Goal: Information Seeking & Learning: Find specific fact

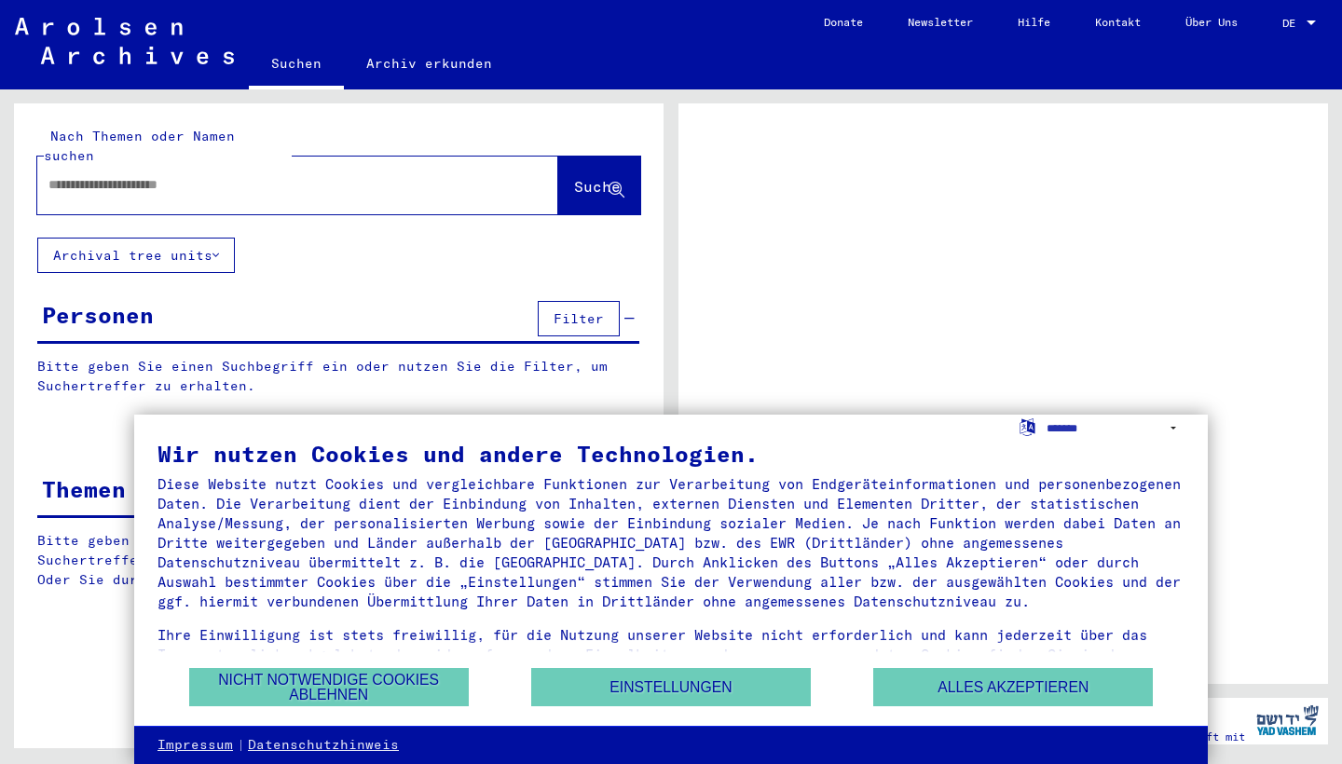
click at [281, 175] on input "text" at bounding box center [280, 185] width 465 height 20
type input "**********"
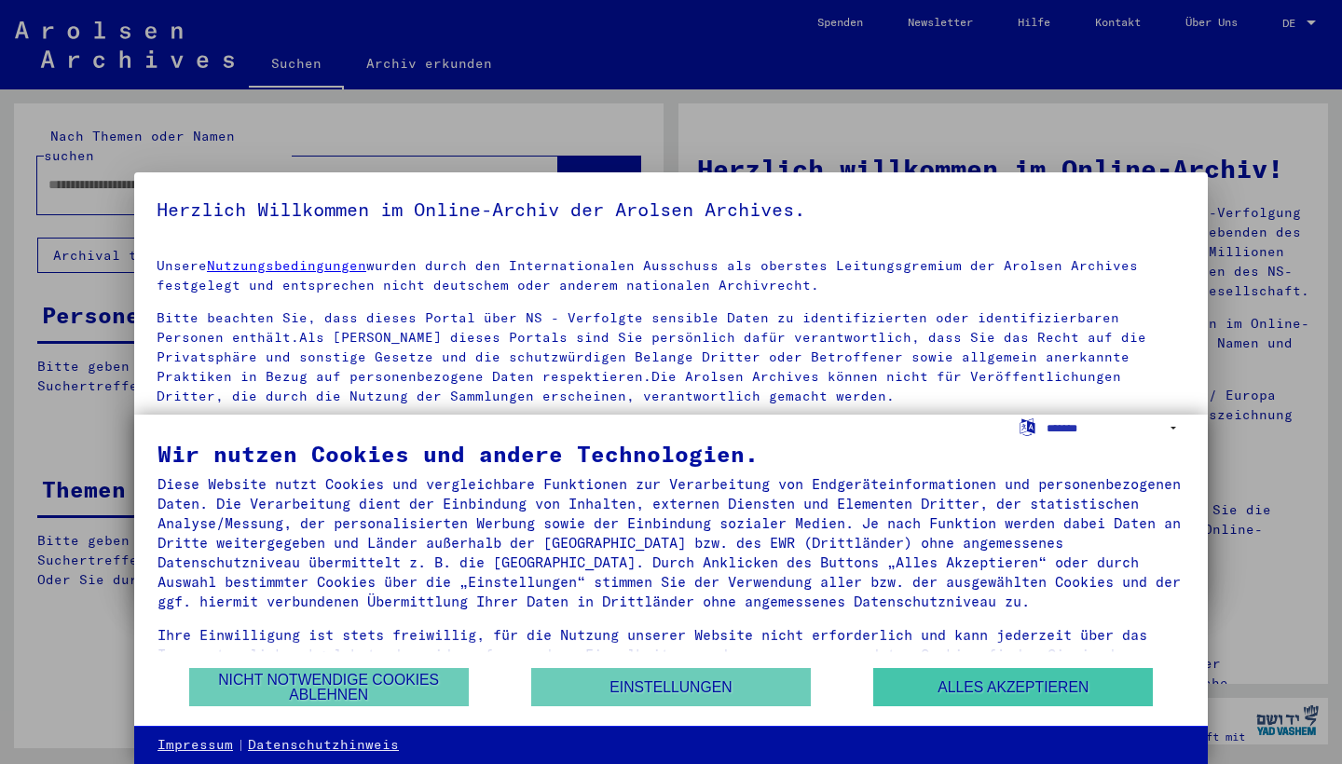
click at [949, 696] on button "Alles akzeptieren" at bounding box center [1013, 687] width 280 height 38
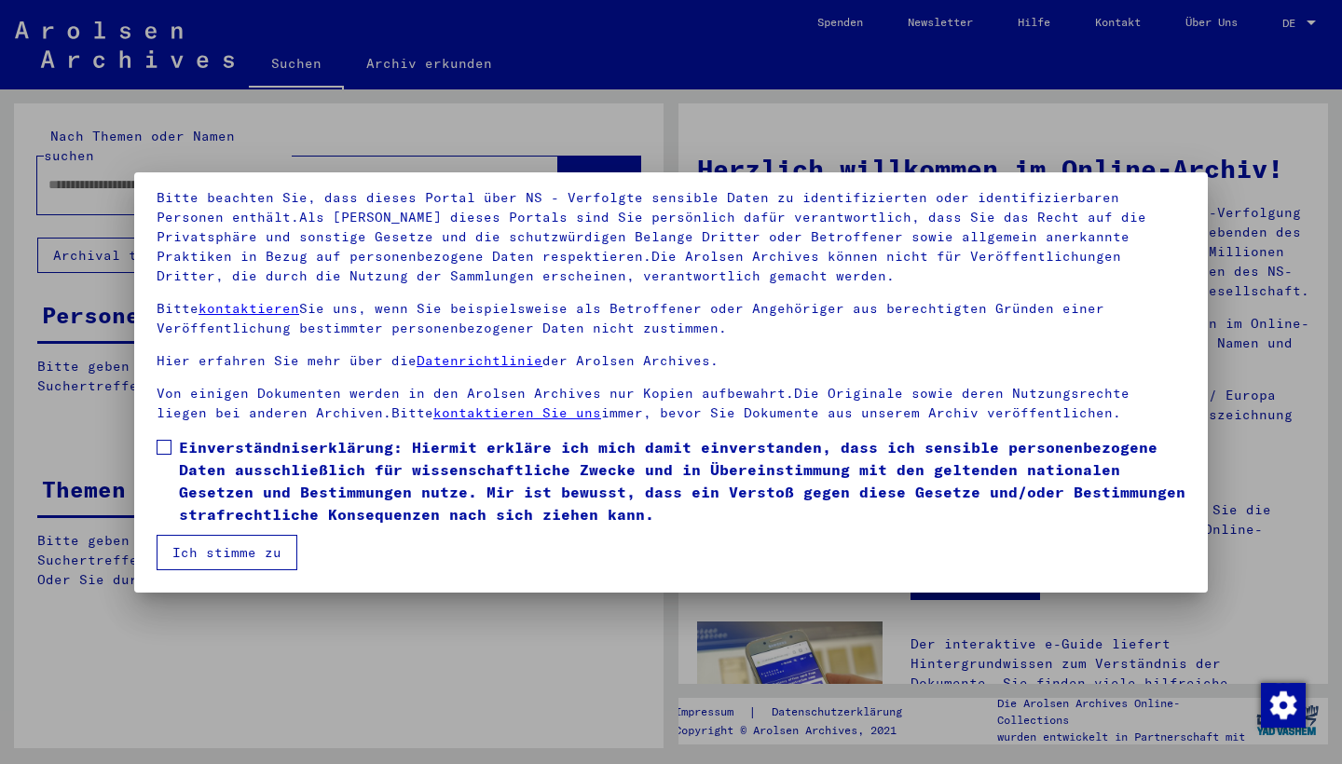
scroll to position [120, 0]
click at [161, 449] on span at bounding box center [164, 447] width 15 height 15
click at [206, 546] on button "Ich stimme zu" at bounding box center [227, 552] width 141 height 35
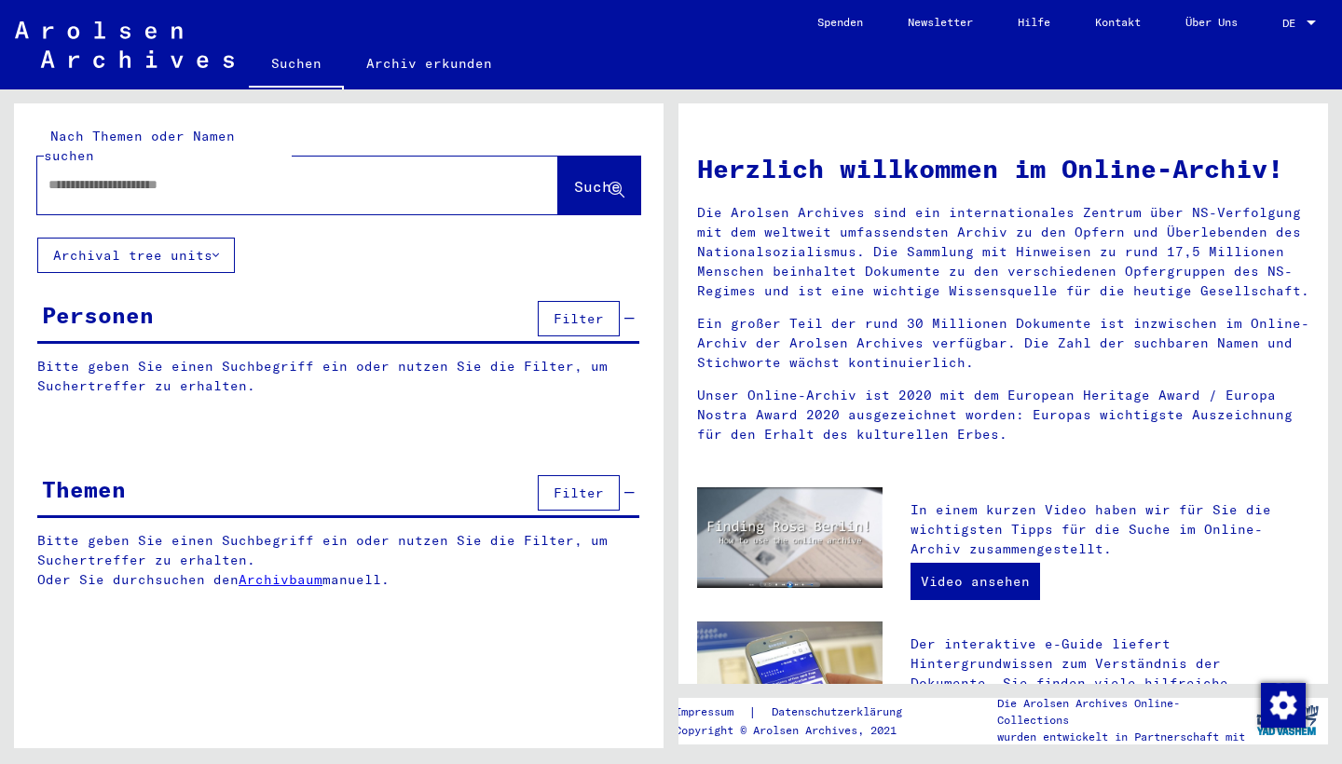
click at [422, 192] on div at bounding box center [297, 186] width 521 height 58
click at [414, 175] on input "text" at bounding box center [275, 185] width 454 height 20
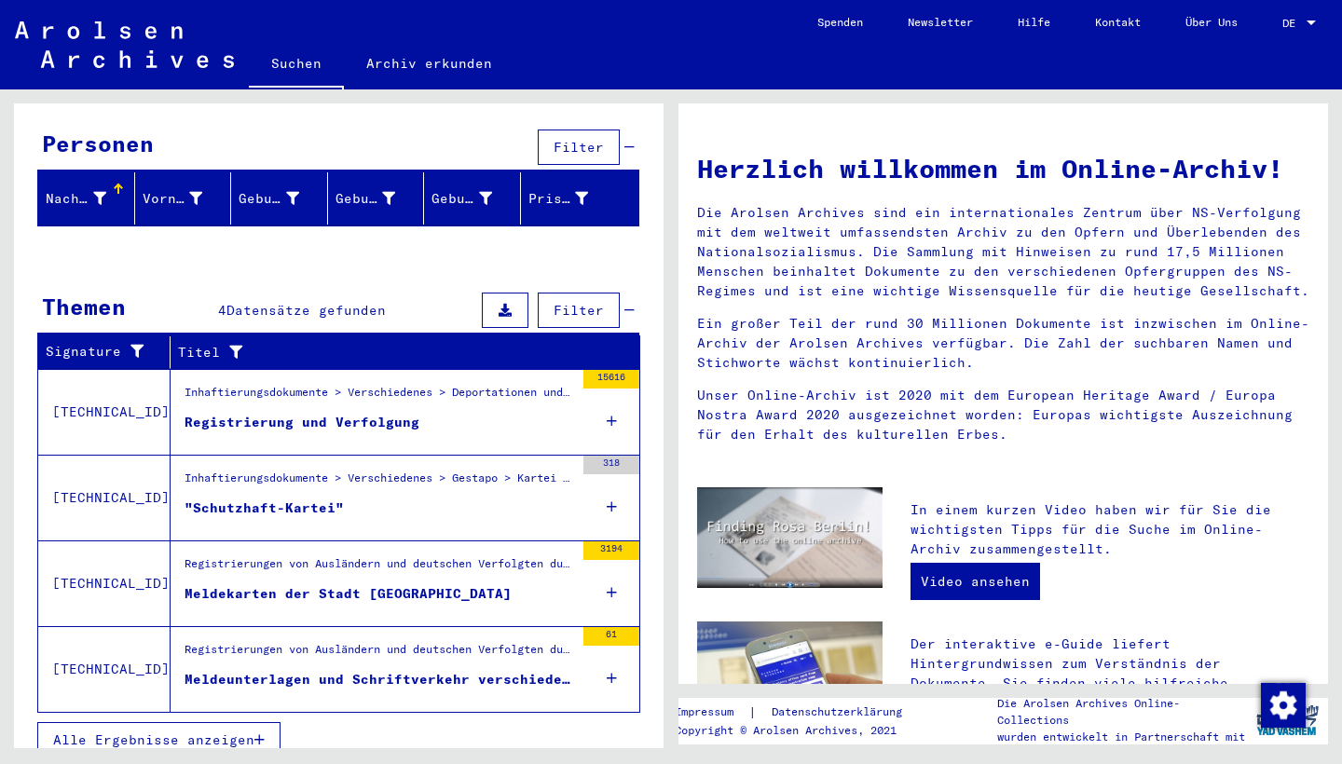
click at [314, 584] on div "Meldekarten der Stadt [GEOGRAPHIC_DATA]" at bounding box center [347, 594] width 327 height 20
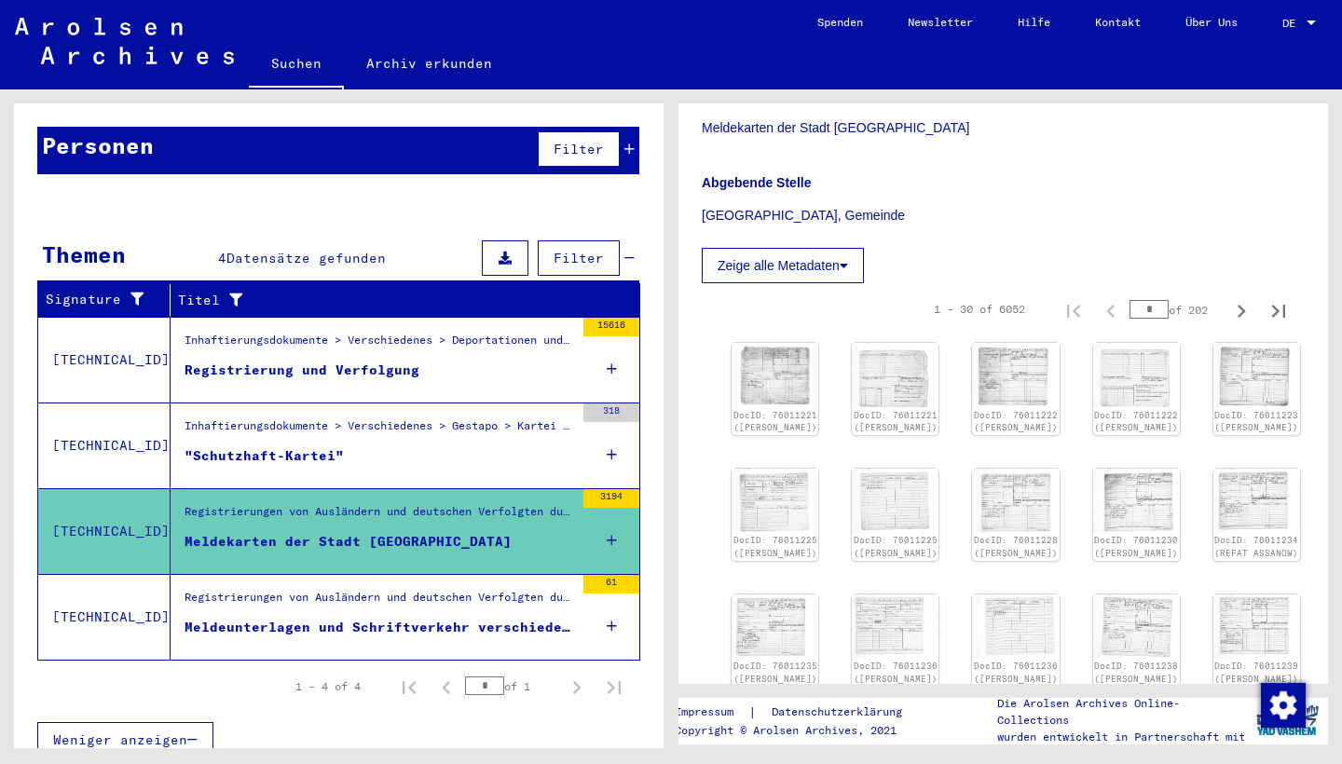
click at [572, 675] on icon "Next page" at bounding box center [577, 688] width 26 height 26
click at [576, 681] on icon "Next page" at bounding box center [577, 687] width 8 height 13
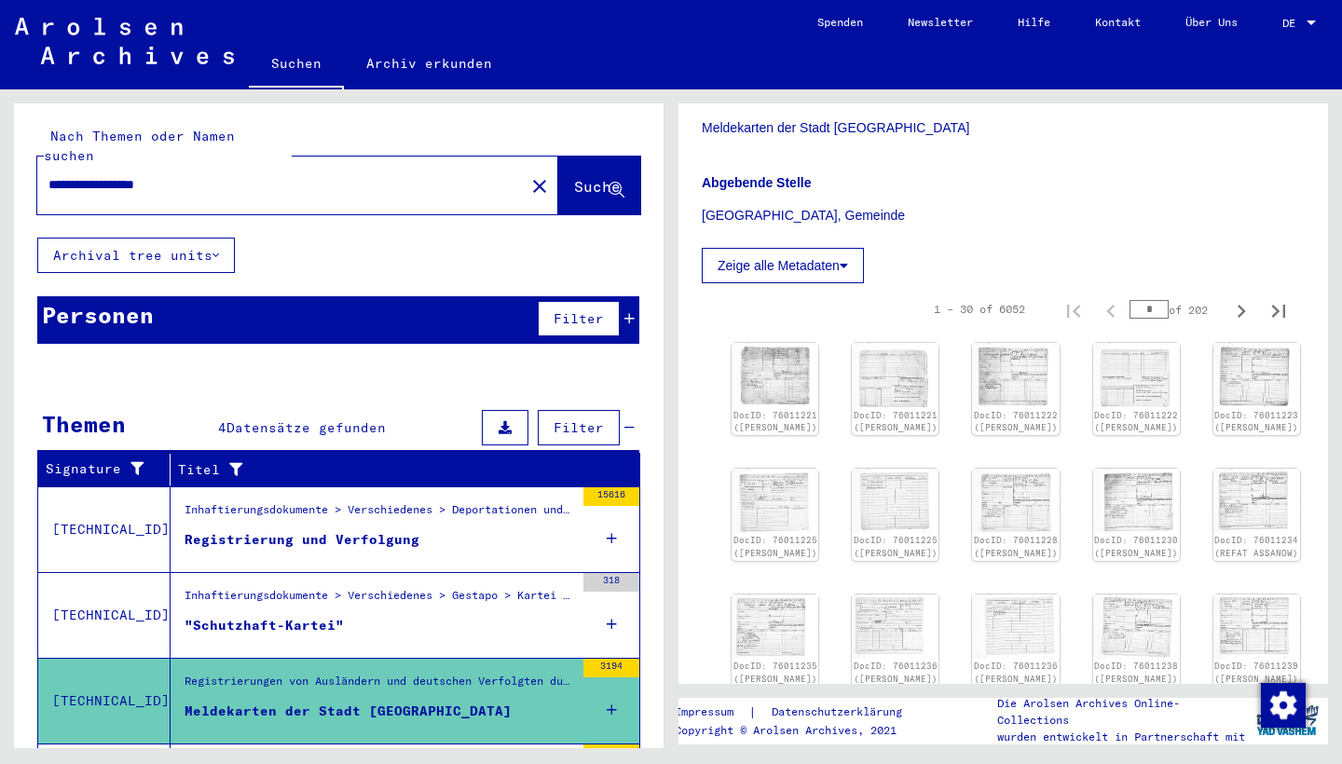
drag, startPoint x: 144, startPoint y: 166, endPoint x: 0, endPoint y: 166, distance: 144.4
click at [0, 166] on div "**********" at bounding box center [335, 418] width 671 height 659
drag, startPoint x: 0, startPoint y: 166, endPoint x: 565, endPoint y: 171, distance: 564.7
click at [574, 177] on span "Suche" at bounding box center [597, 186] width 47 height 19
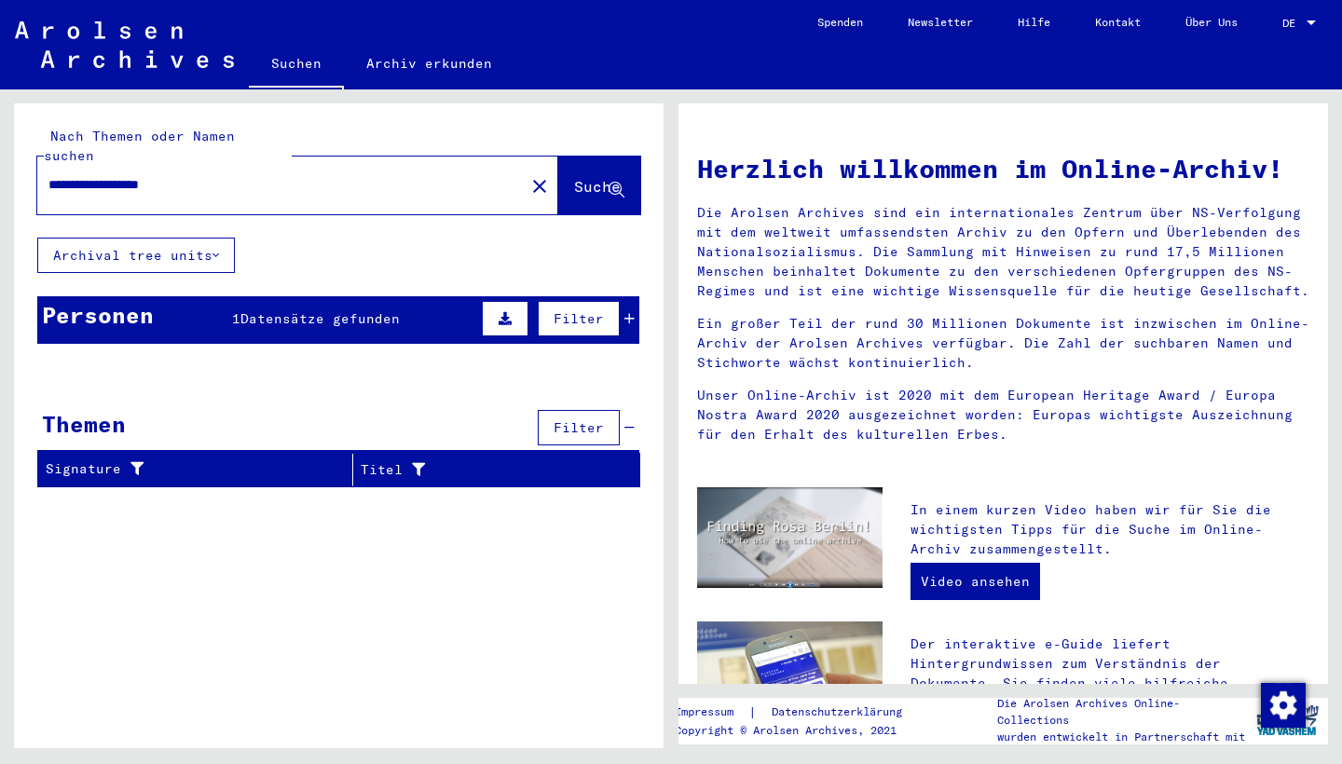
drag, startPoint x: 153, startPoint y: 165, endPoint x: 0, endPoint y: 165, distance: 152.8
click at [0, 165] on div "**********" at bounding box center [335, 418] width 671 height 659
drag, startPoint x: 0, startPoint y: 165, endPoint x: 340, endPoint y: 157, distance: 340.2
click at [340, 175] on input "**********" at bounding box center [275, 185] width 454 height 20
drag, startPoint x: 320, startPoint y: 159, endPoint x: 288, endPoint y: 158, distance: 31.7
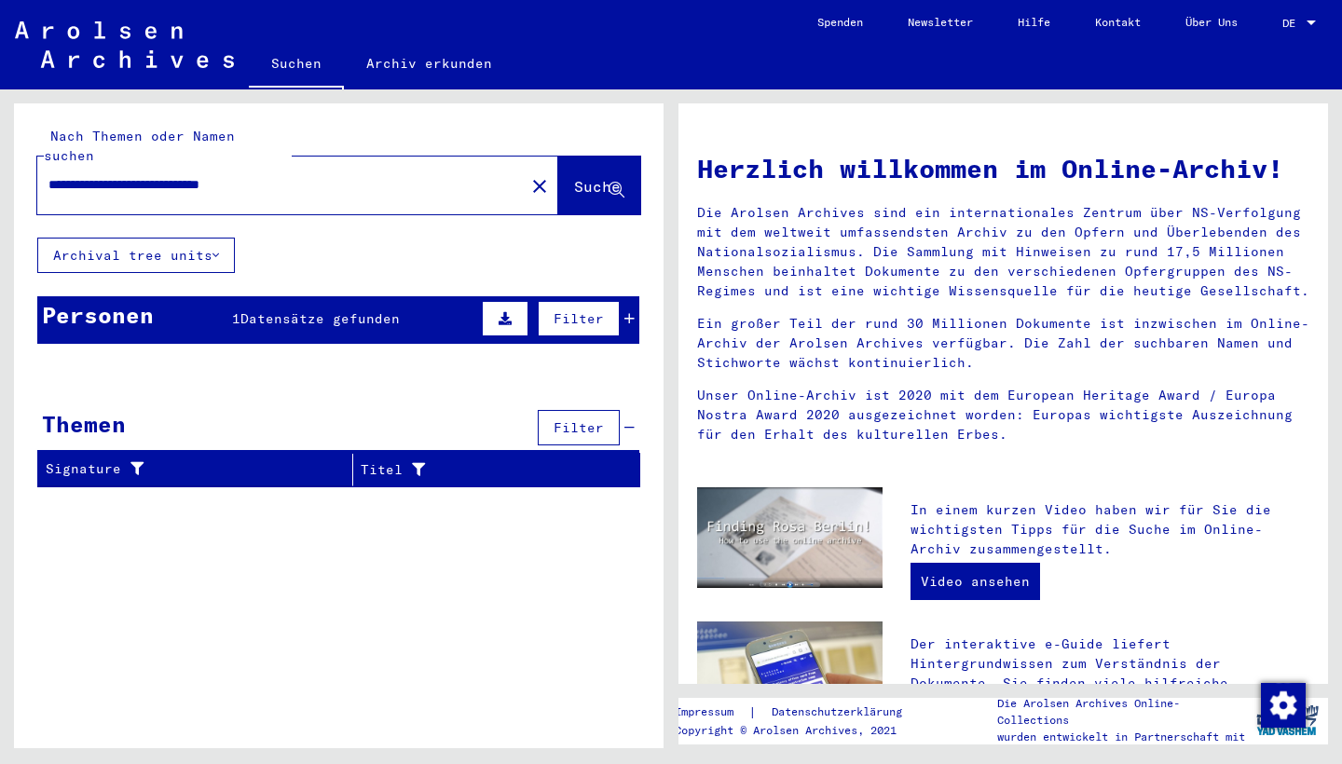
click at [286, 175] on input "**********" at bounding box center [275, 185] width 454 height 20
drag, startPoint x: 268, startPoint y: 163, endPoint x: 371, endPoint y: 163, distance: 102.5
click at [371, 175] on input "**********" at bounding box center [275, 185] width 454 height 20
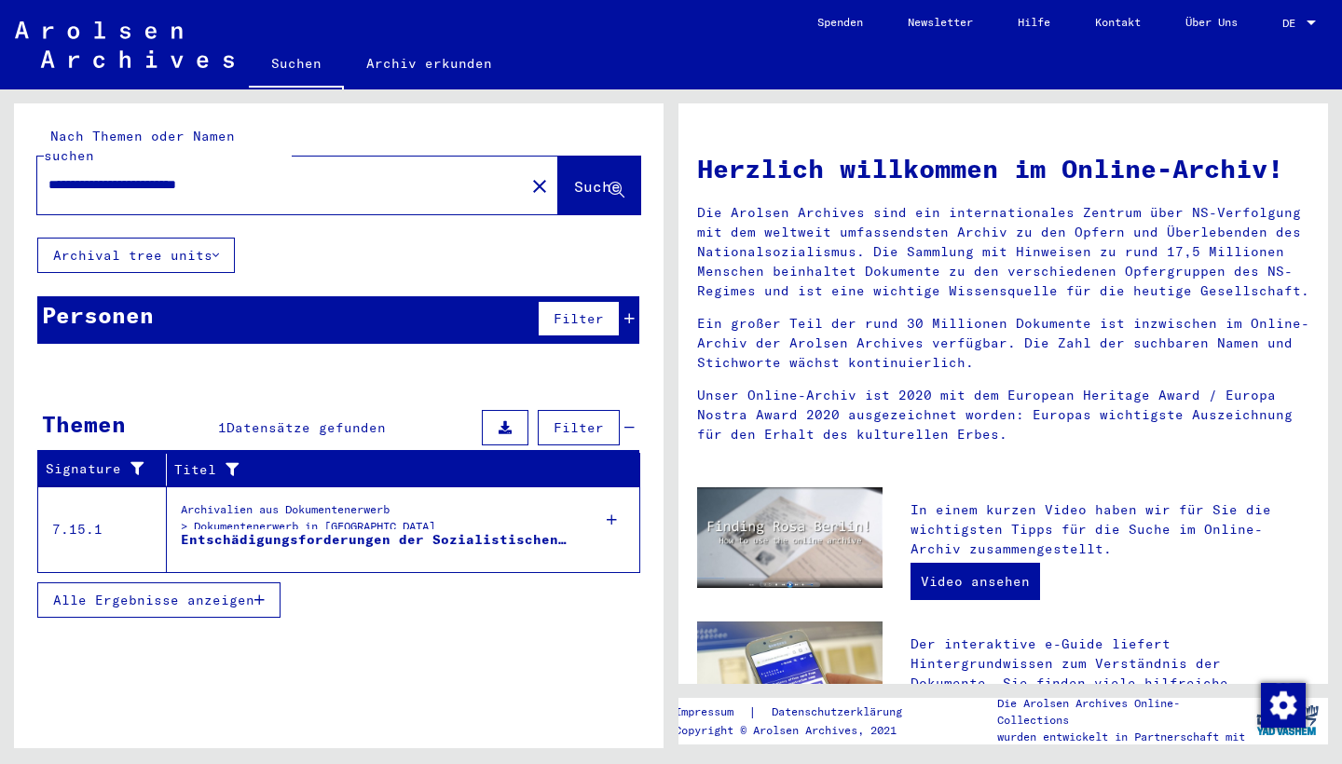
click at [333, 530] on div "Entschädigungsforderungen der Sozialistischen Republik Rumänien an die [GEOGRAP…" at bounding box center [377, 540] width 393 height 20
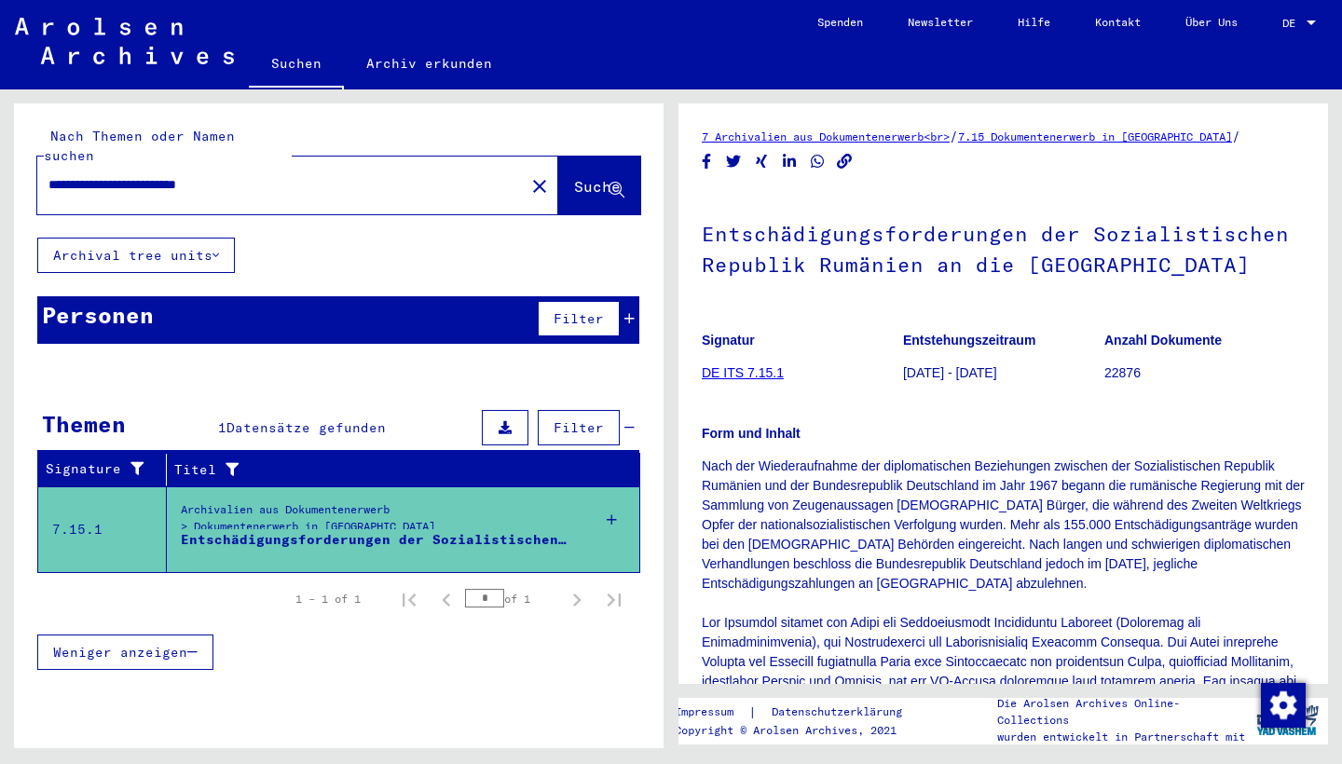
click at [157, 238] on button "Archival tree units" at bounding box center [136, 255] width 198 height 35
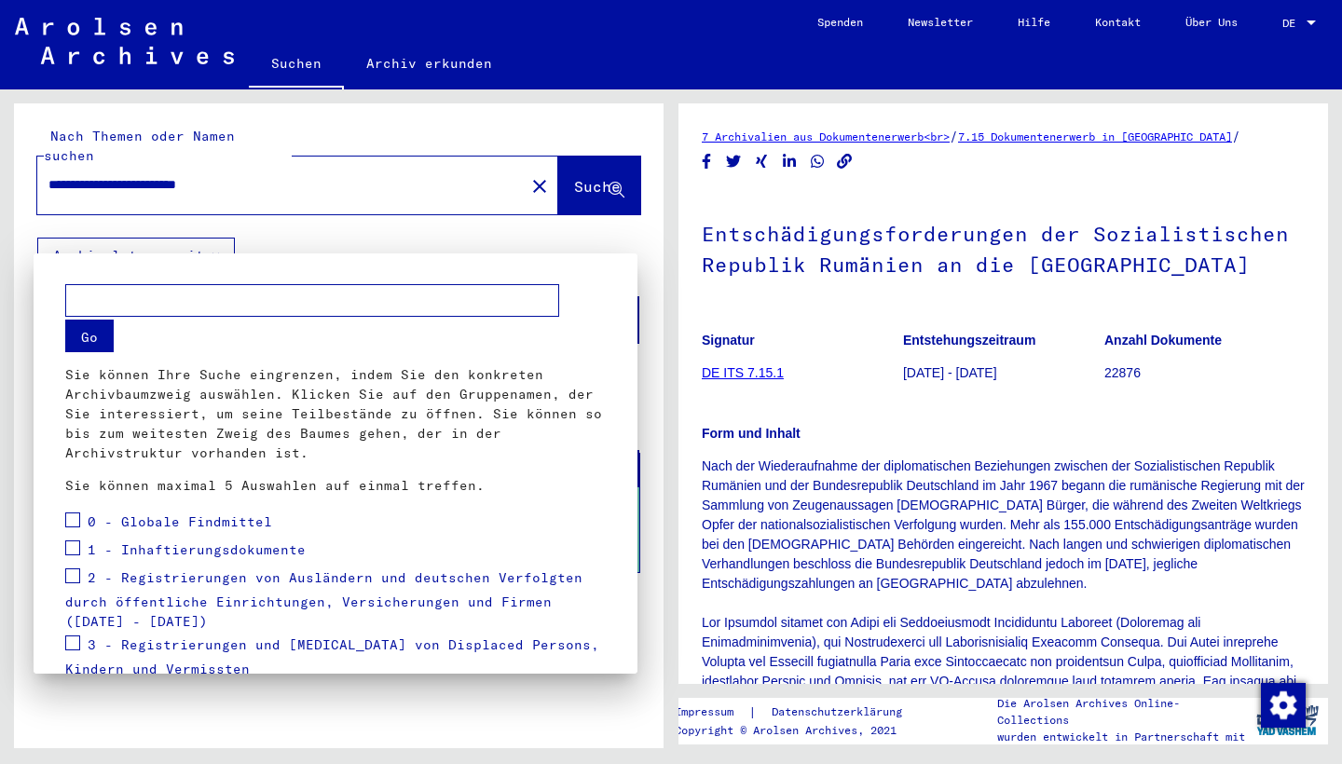
click at [157, 227] on div at bounding box center [671, 382] width 1342 height 764
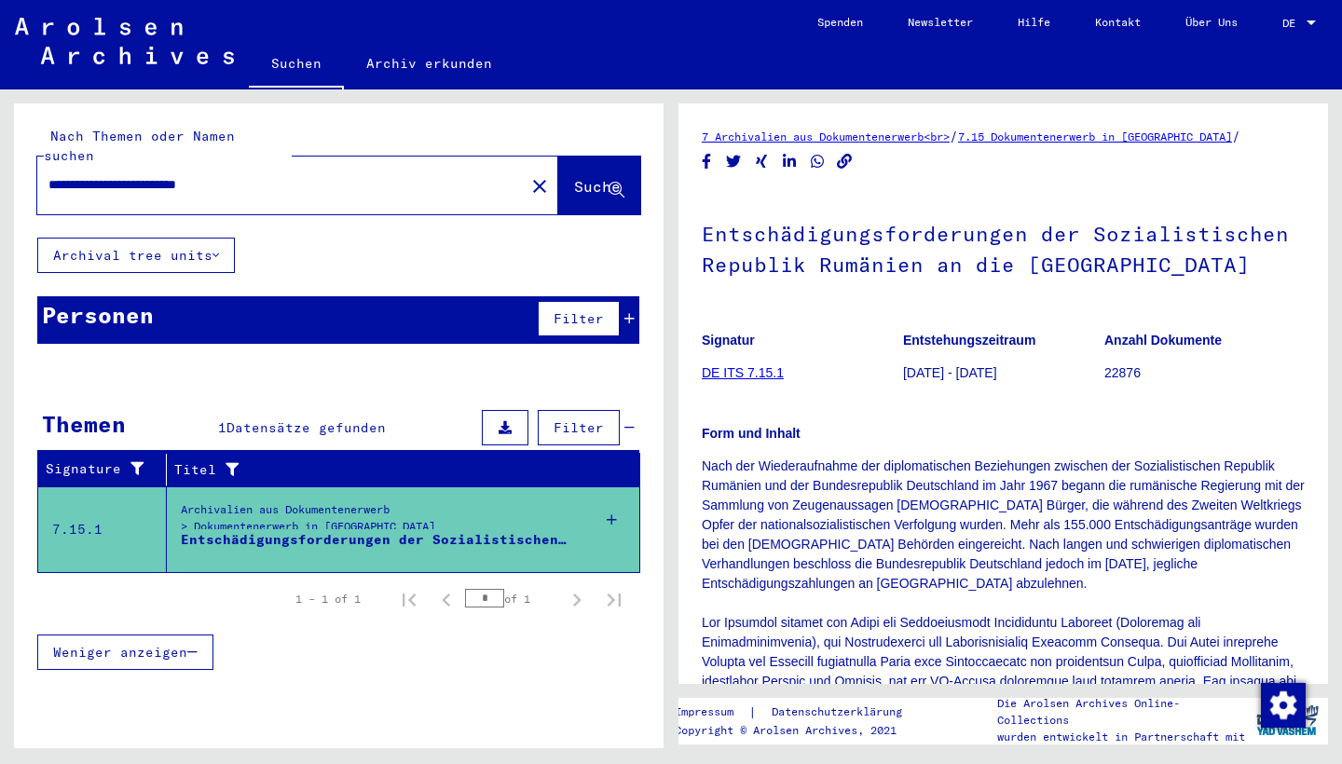
drag, startPoint x: 155, startPoint y: 169, endPoint x: 0, endPoint y: 169, distance: 154.7
click at [0, 169] on div "**********" at bounding box center [335, 418] width 671 height 659
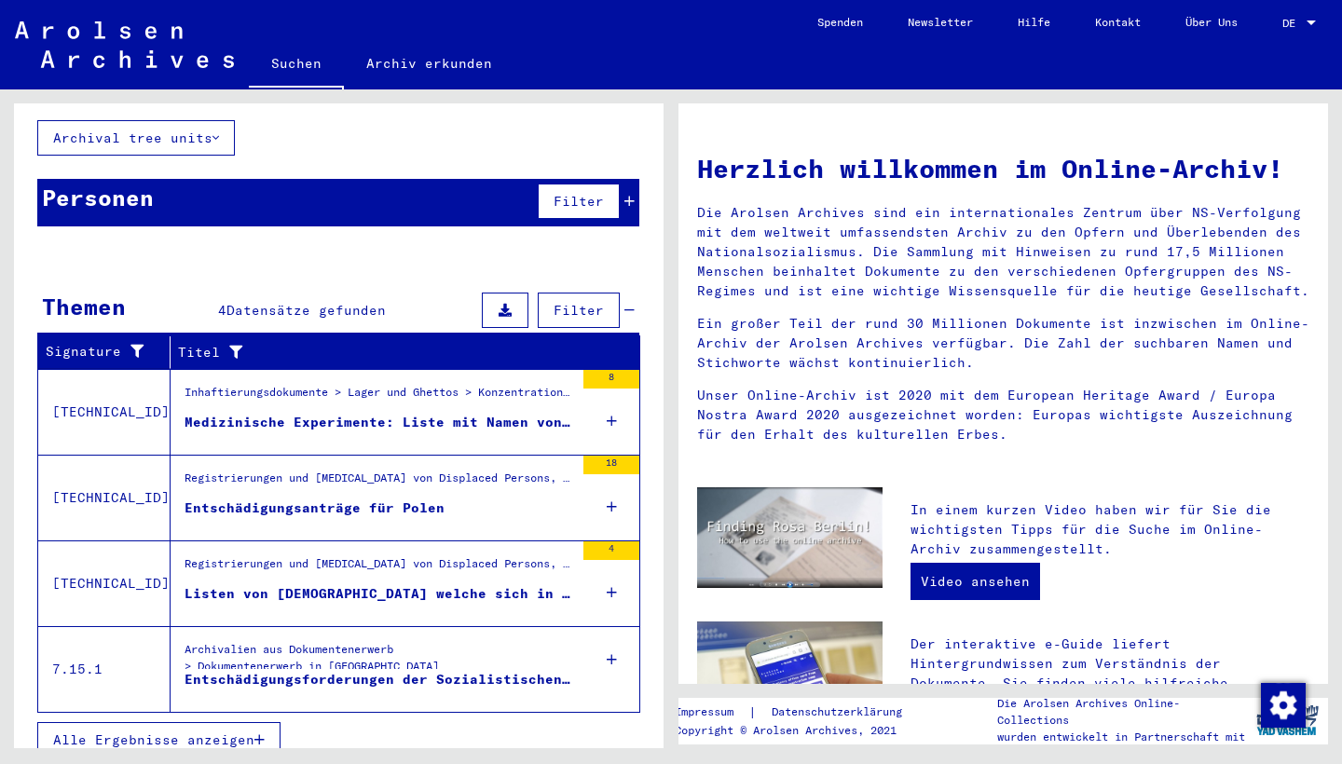
click at [173, 731] on span "Alle Ergebnisse anzeigen" at bounding box center [153, 739] width 201 height 17
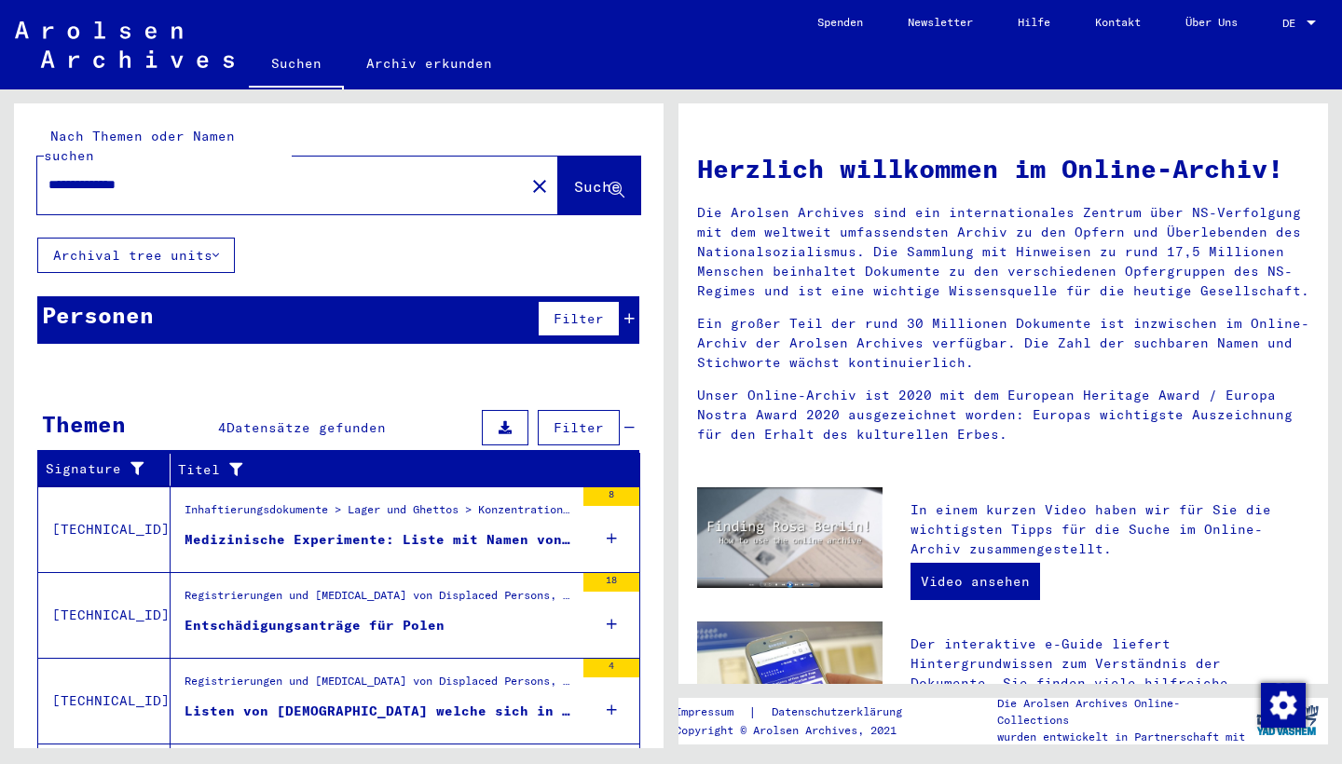
click at [130, 175] on input "**********" at bounding box center [275, 185] width 454 height 20
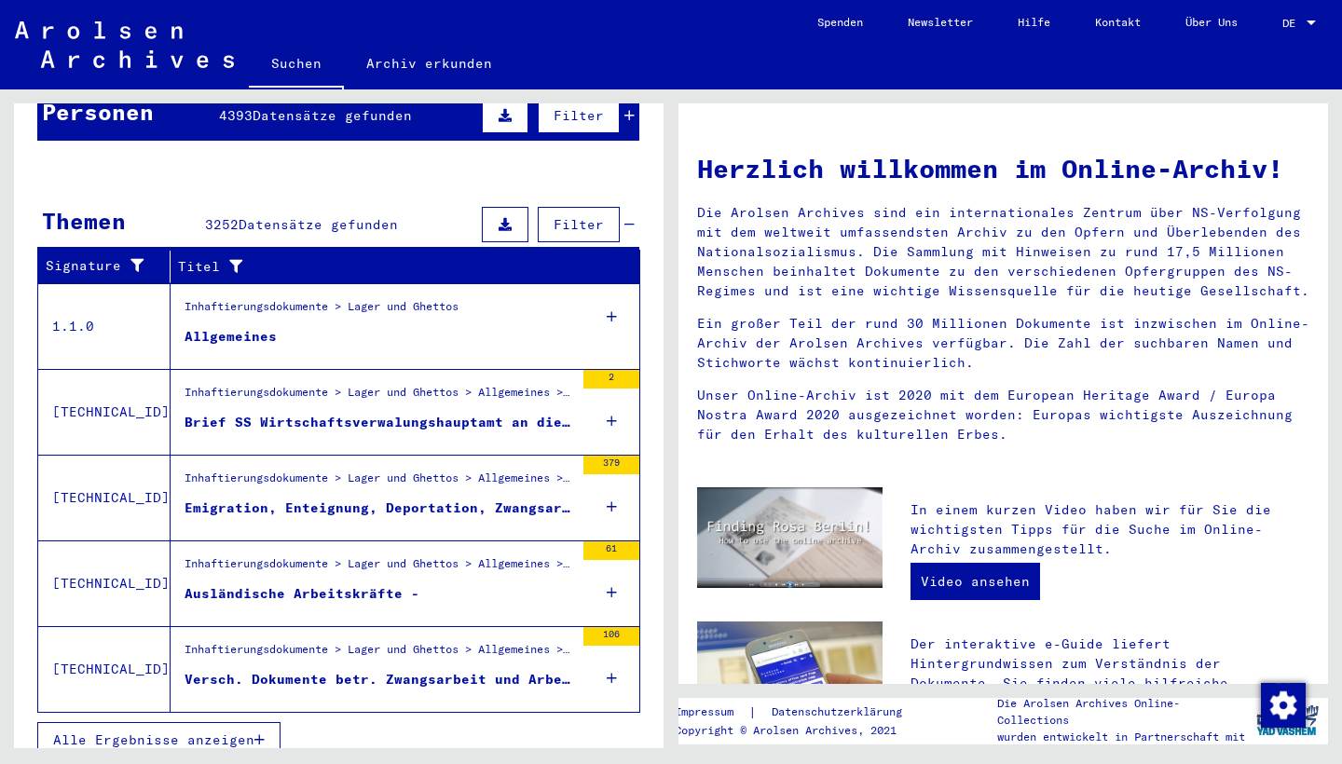
click at [202, 731] on span "Alle Ergebnisse anzeigen" at bounding box center [153, 739] width 201 height 17
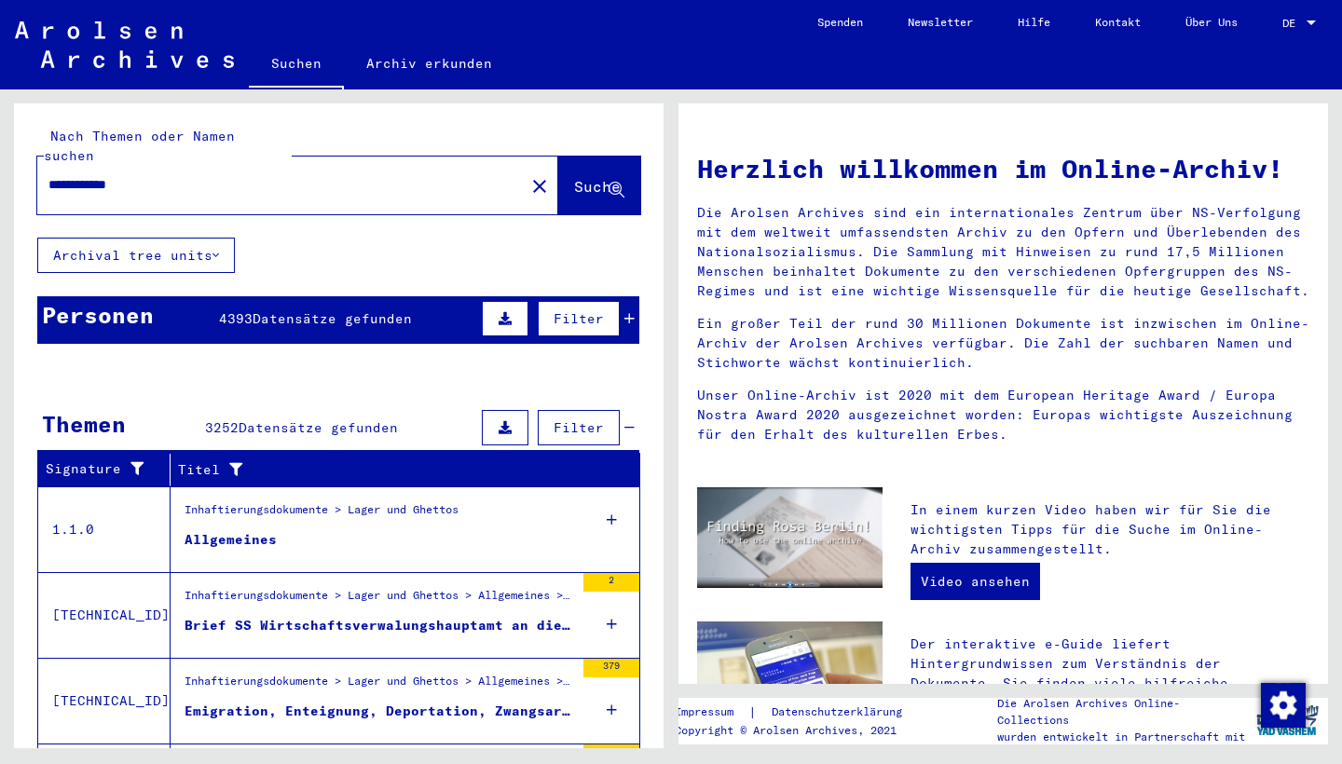
click at [204, 175] on input "**********" at bounding box center [275, 185] width 454 height 20
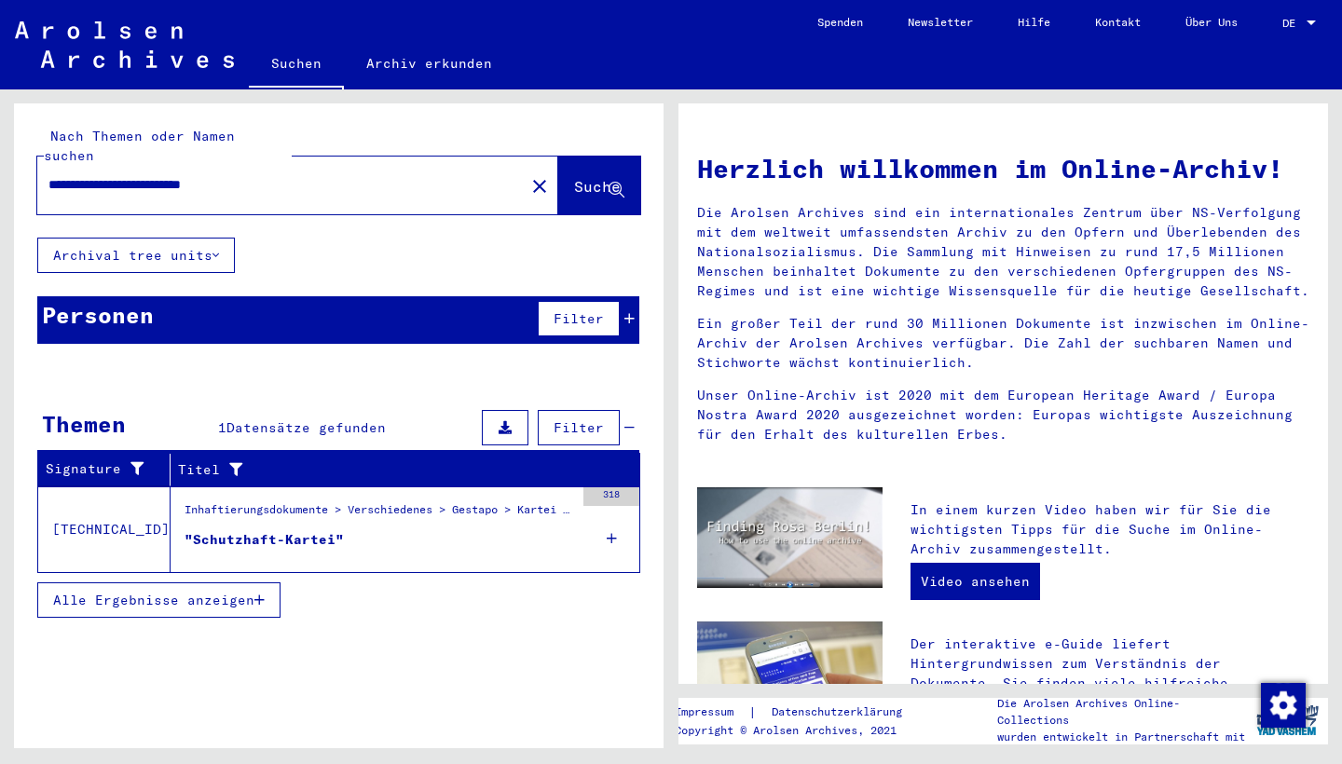
click at [240, 530] on div ""Schutzhaft-Kartei"" at bounding box center [263, 540] width 159 height 20
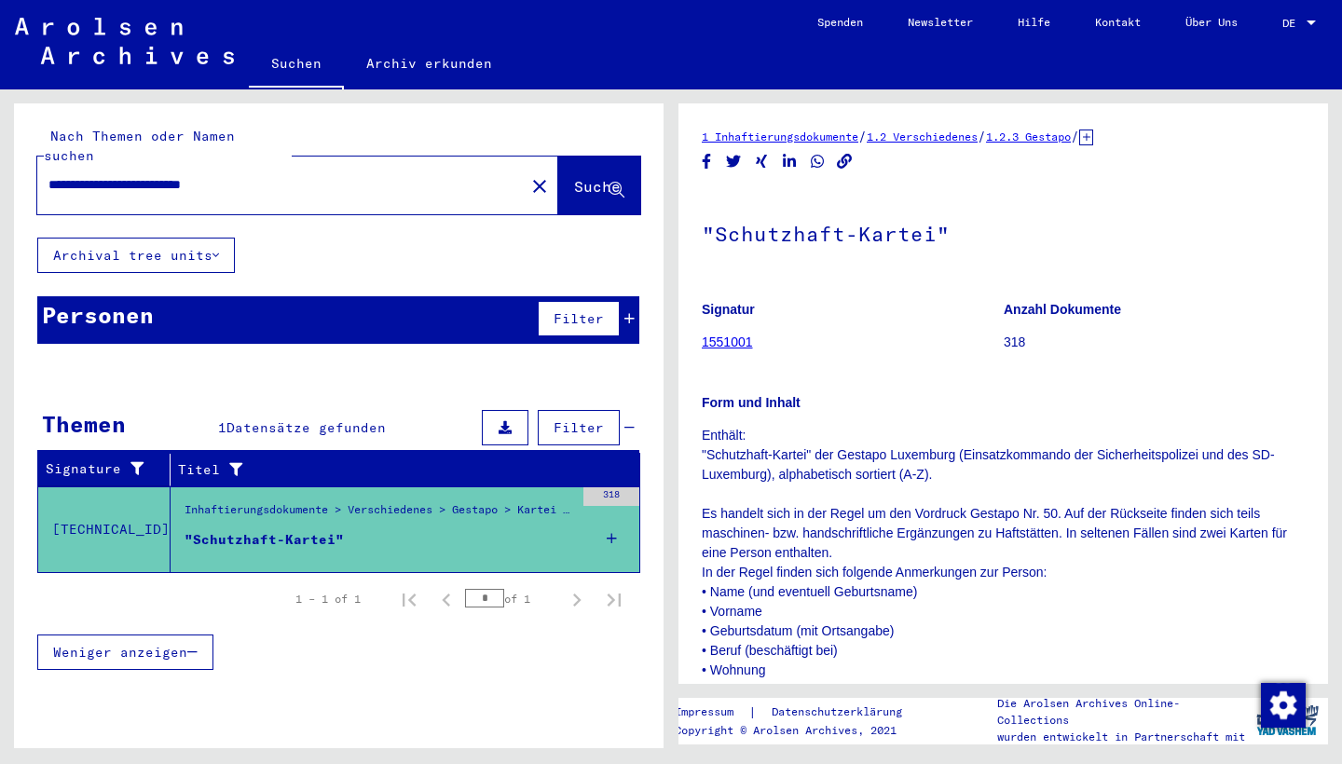
drag, startPoint x: 284, startPoint y: 165, endPoint x: 153, endPoint y: 165, distance: 131.4
click at [154, 175] on input "**********" at bounding box center [280, 185] width 465 height 20
type input "**********"
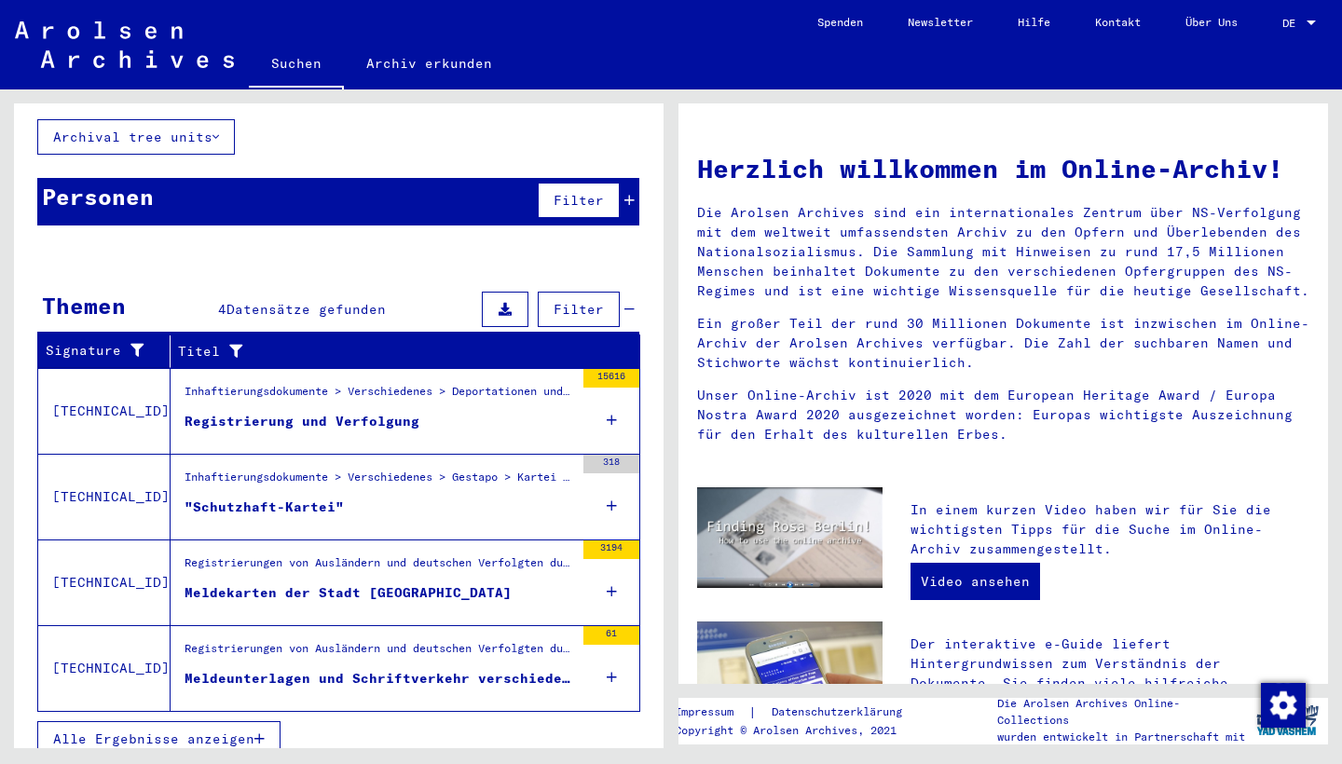
scroll to position [117, 0]
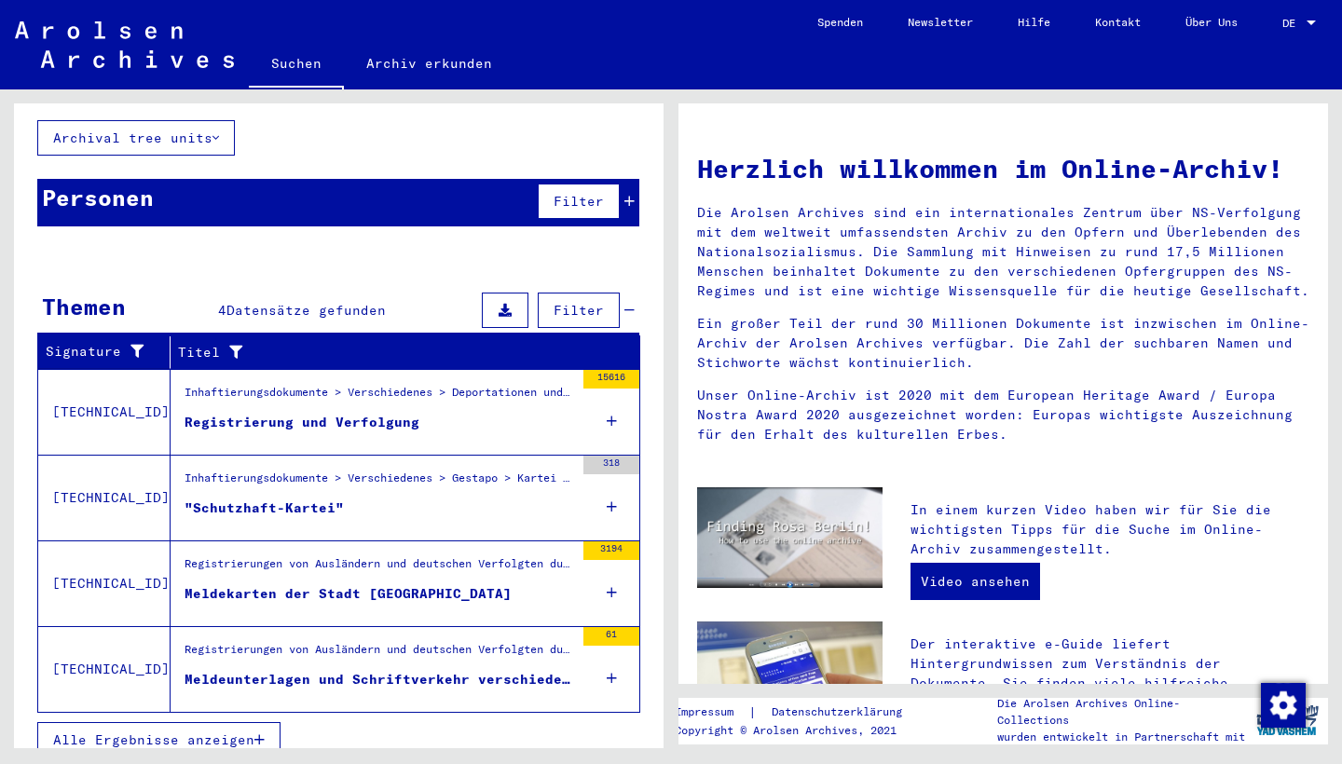
click at [362, 670] on div "Meldeunterlagen und Schriftverkehr verschiedener Gemeinden im Landkreis [GEOGRA…" at bounding box center [378, 680] width 389 height 20
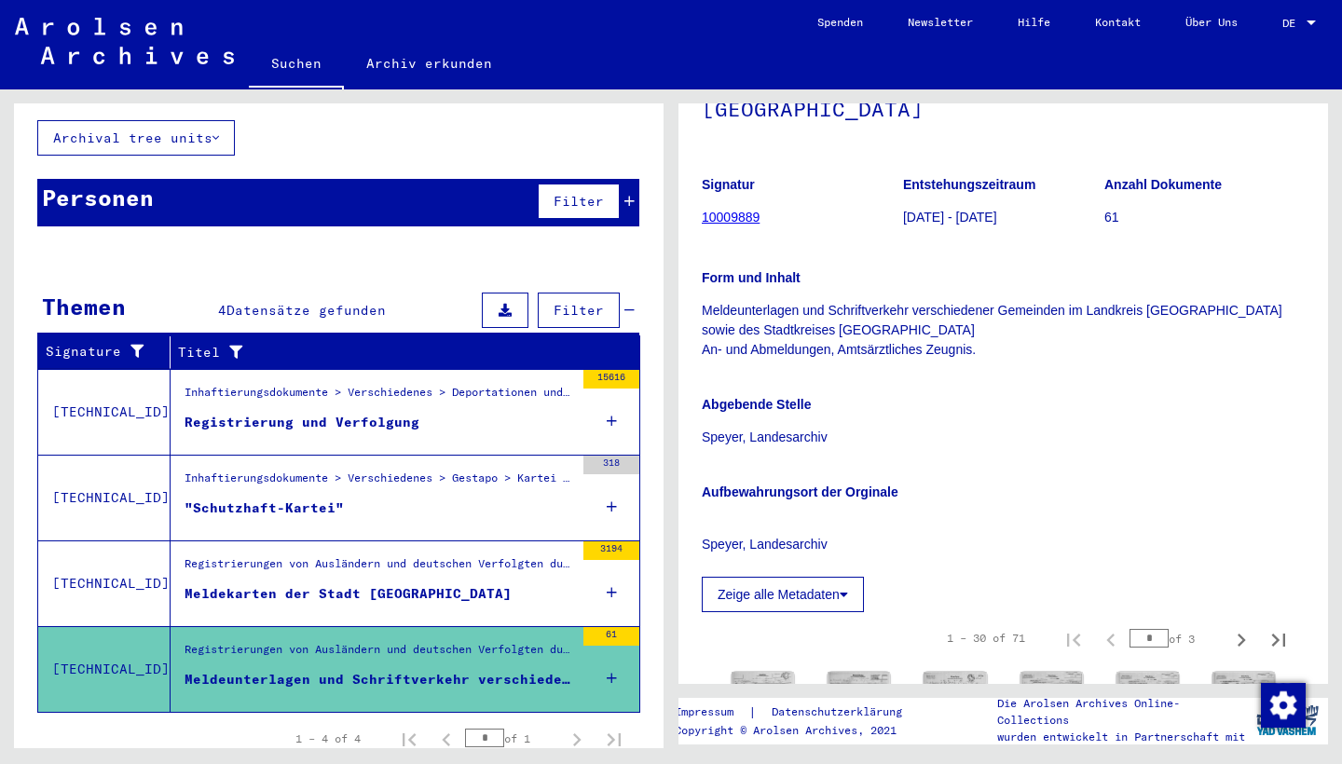
scroll to position [439, 0]
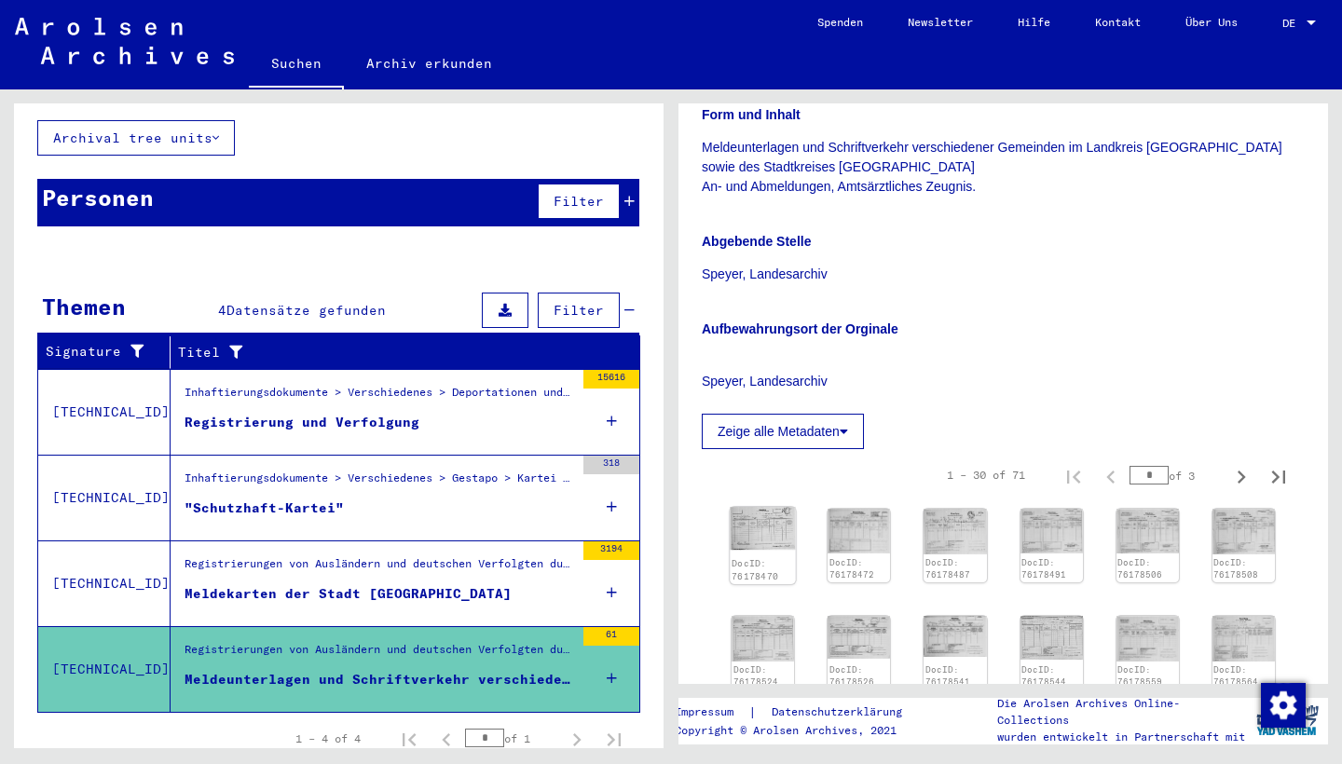
click at [773, 507] on img at bounding box center [763, 529] width 66 height 44
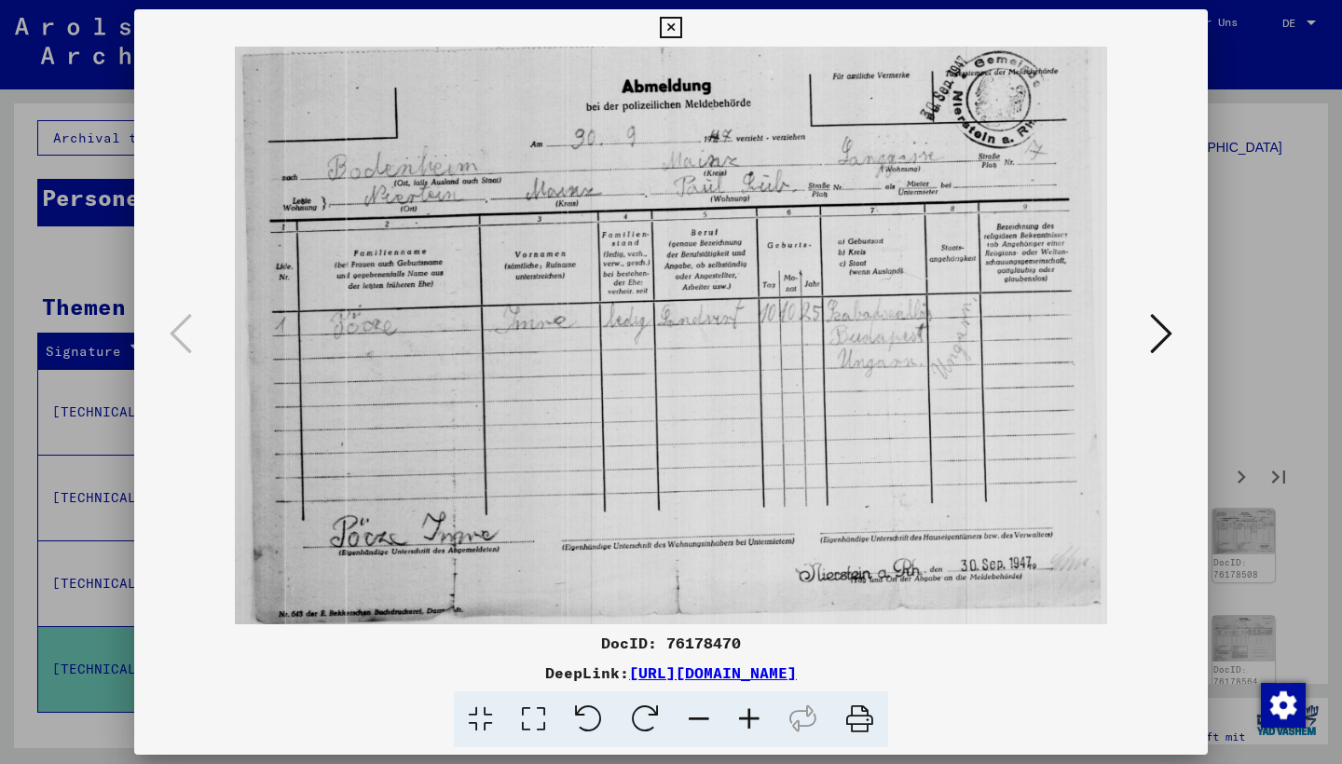
click at [1162, 339] on icon at bounding box center [1161, 333] width 22 height 45
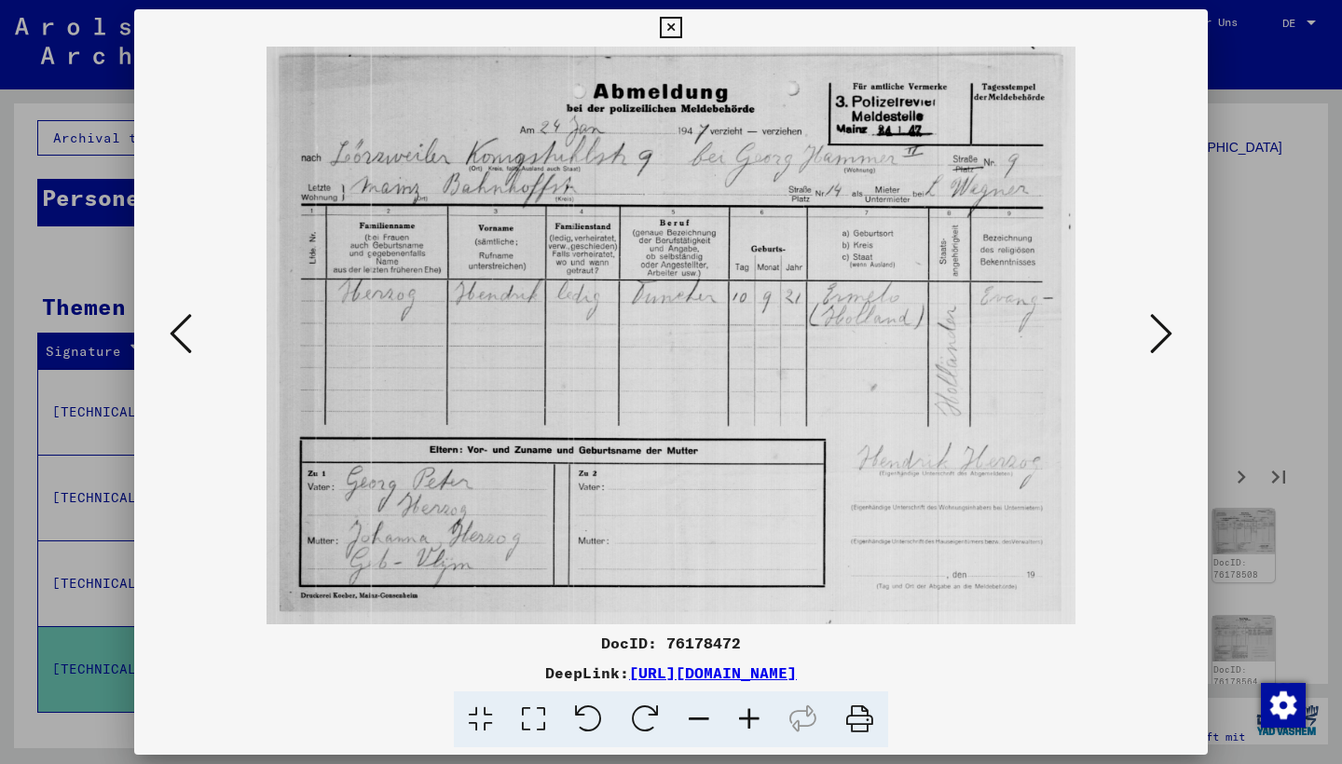
click at [1162, 340] on icon at bounding box center [1161, 333] width 22 height 45
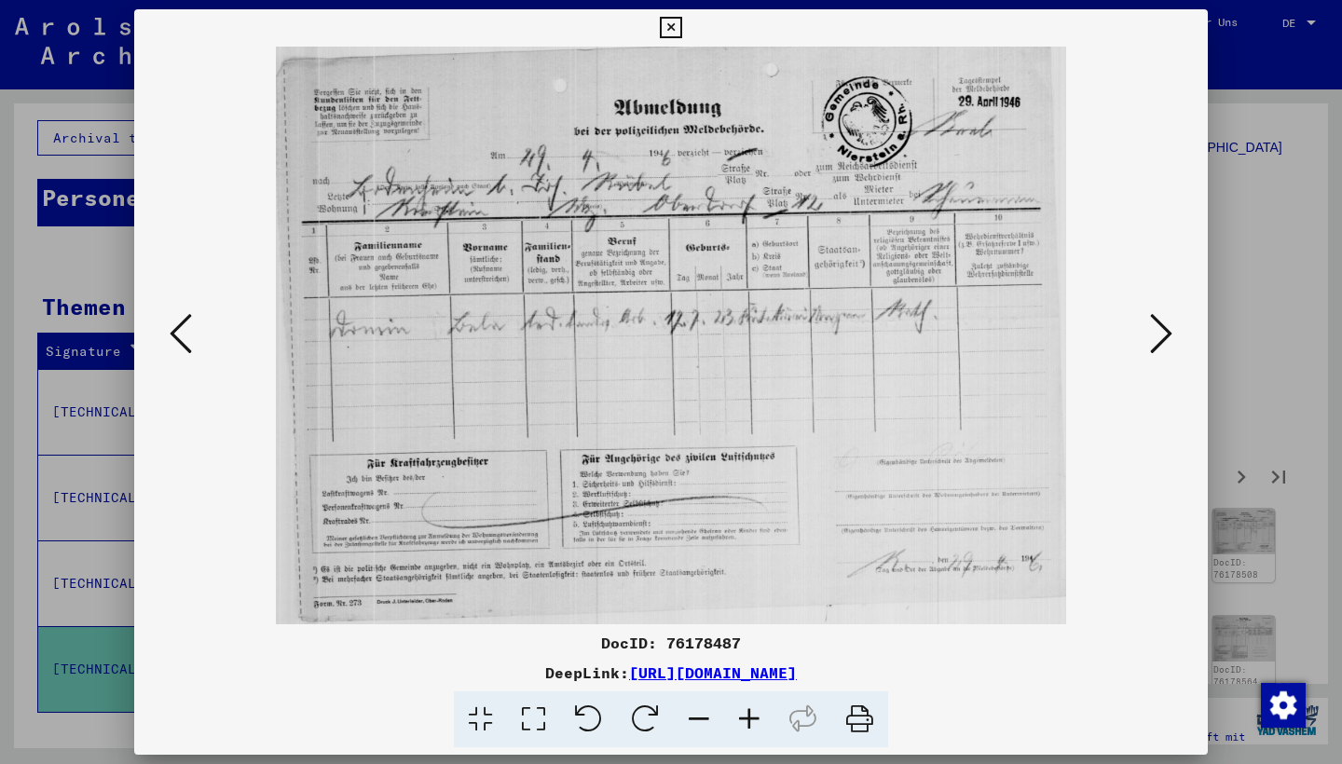
click at [1162, 340] on icon at bounding box center [1161, 333] width 22 height 45
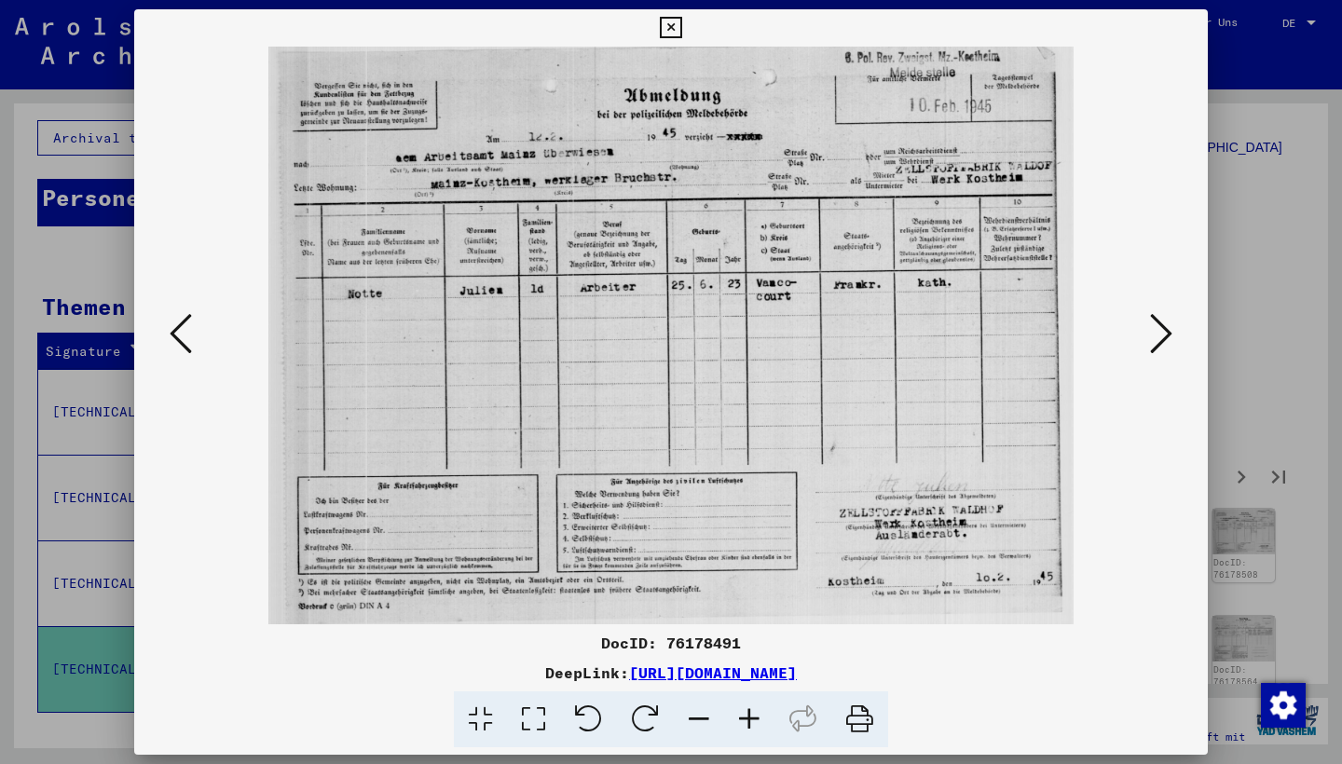
click at [1162, 340] on icon at bounding box center [1161, 333] width 22 height 45
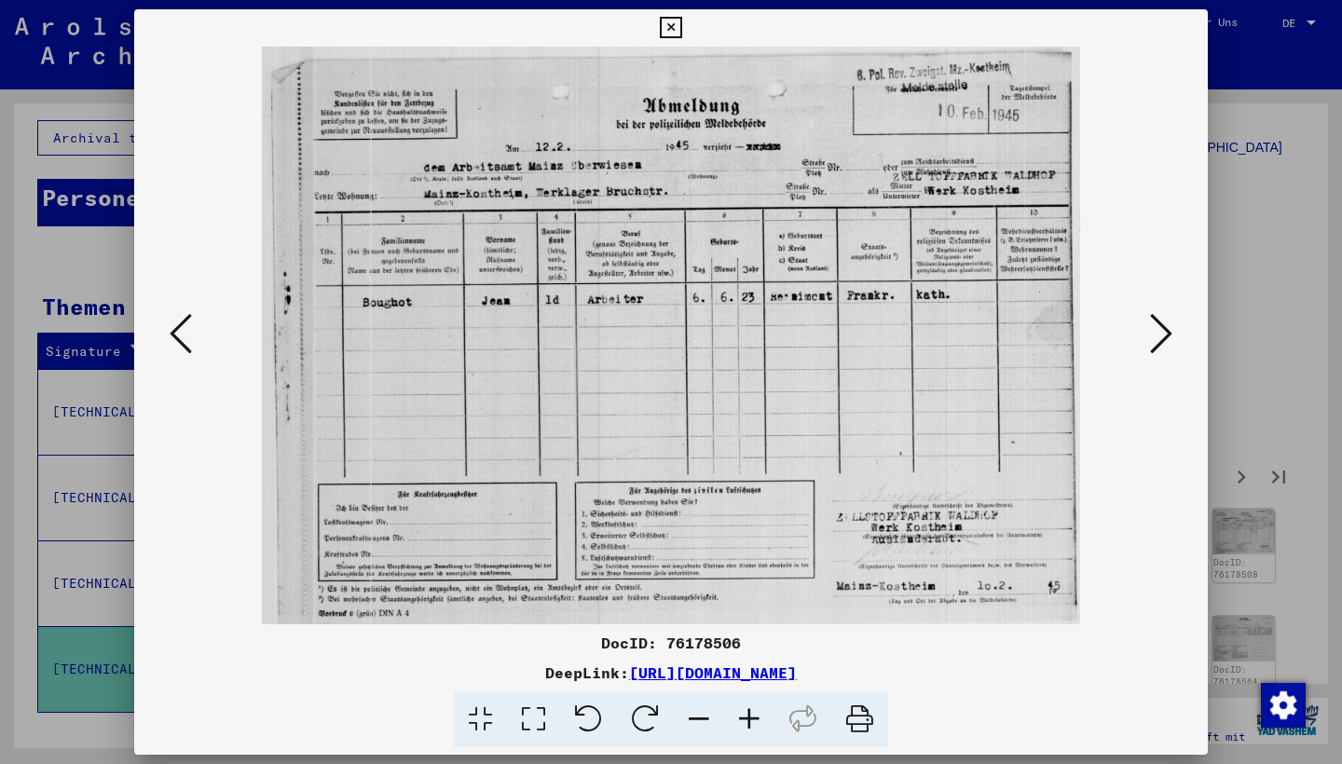
click at [1162, 340] on icon at bounding box center [1161, 333] width 22 height 45
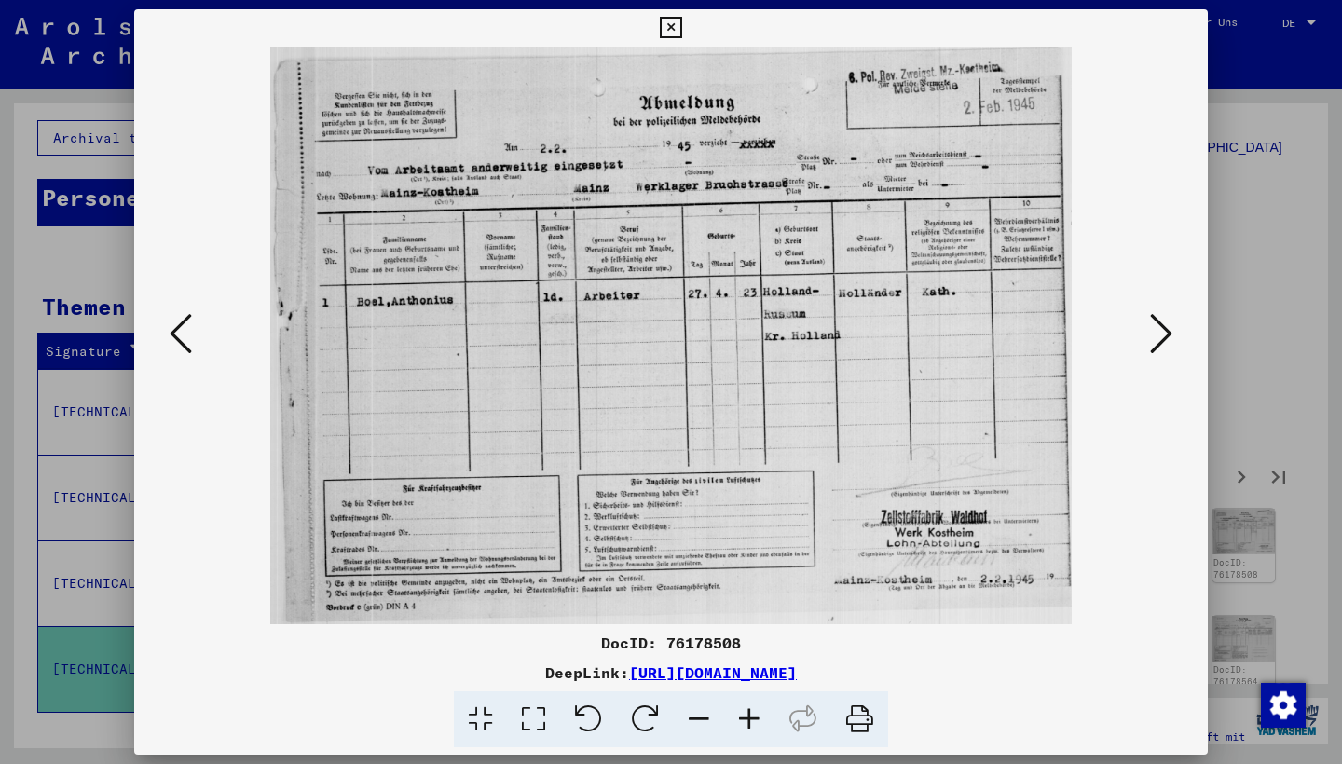
click at [1162, 340] on icon at bounding box center [1161, 333] width 22 height 45
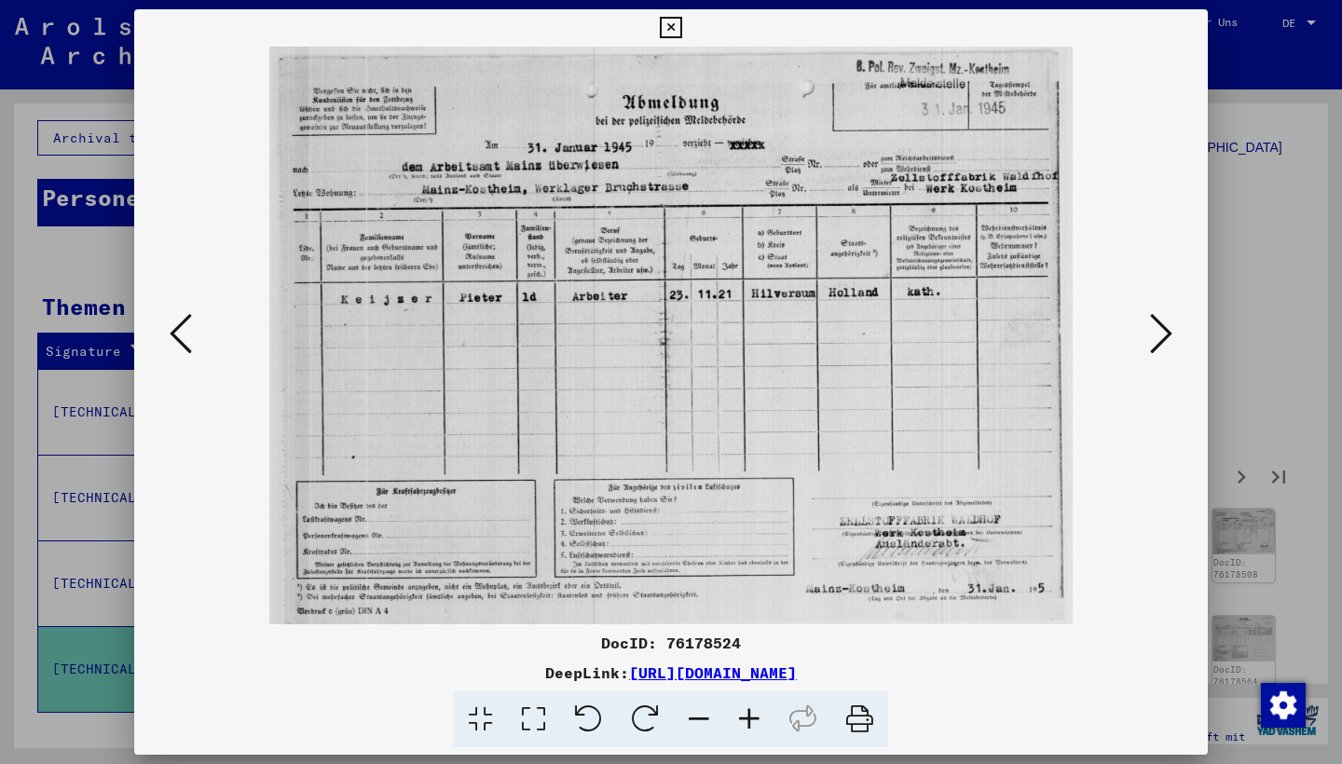
click at [1162, 340] on icon at bounding box center [1161, 333] width 22 height 45
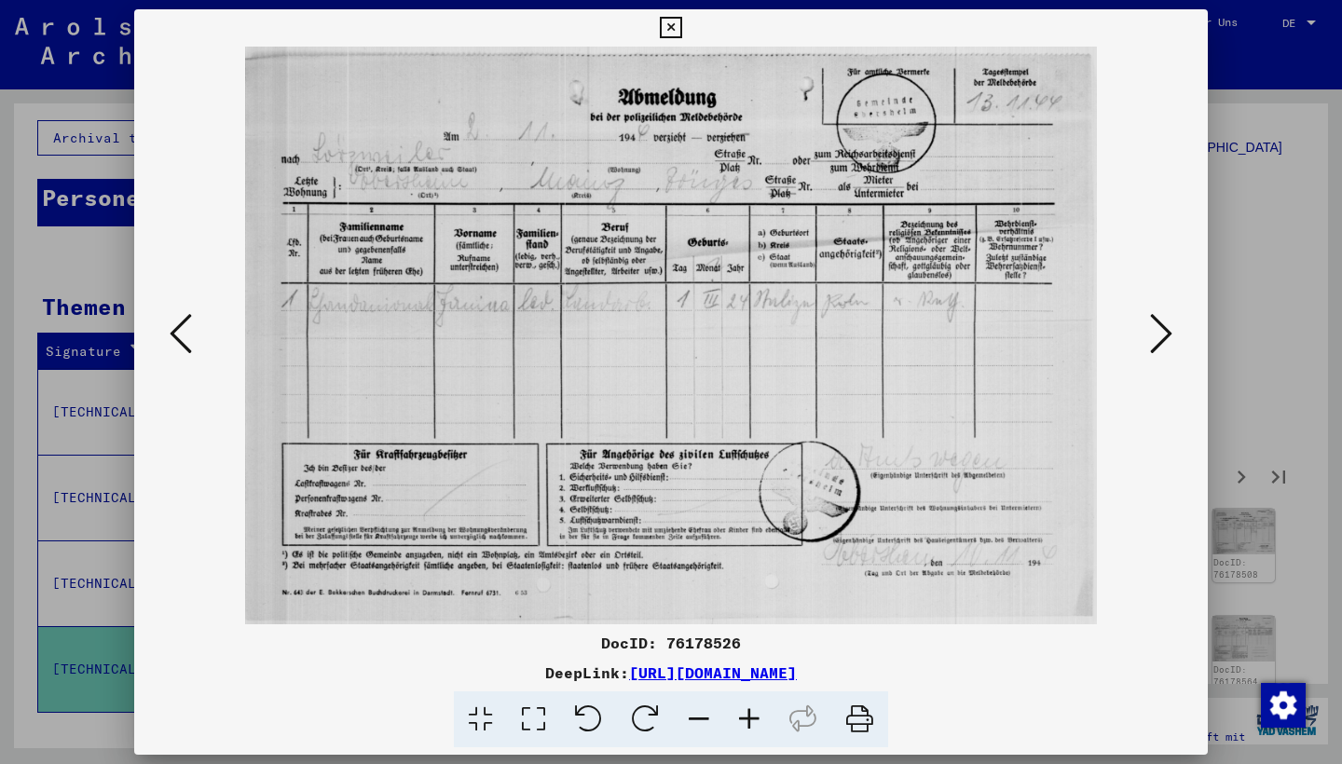
click at [1162, 340] on icon at bounding box center [1161, 333] width 22 height 45
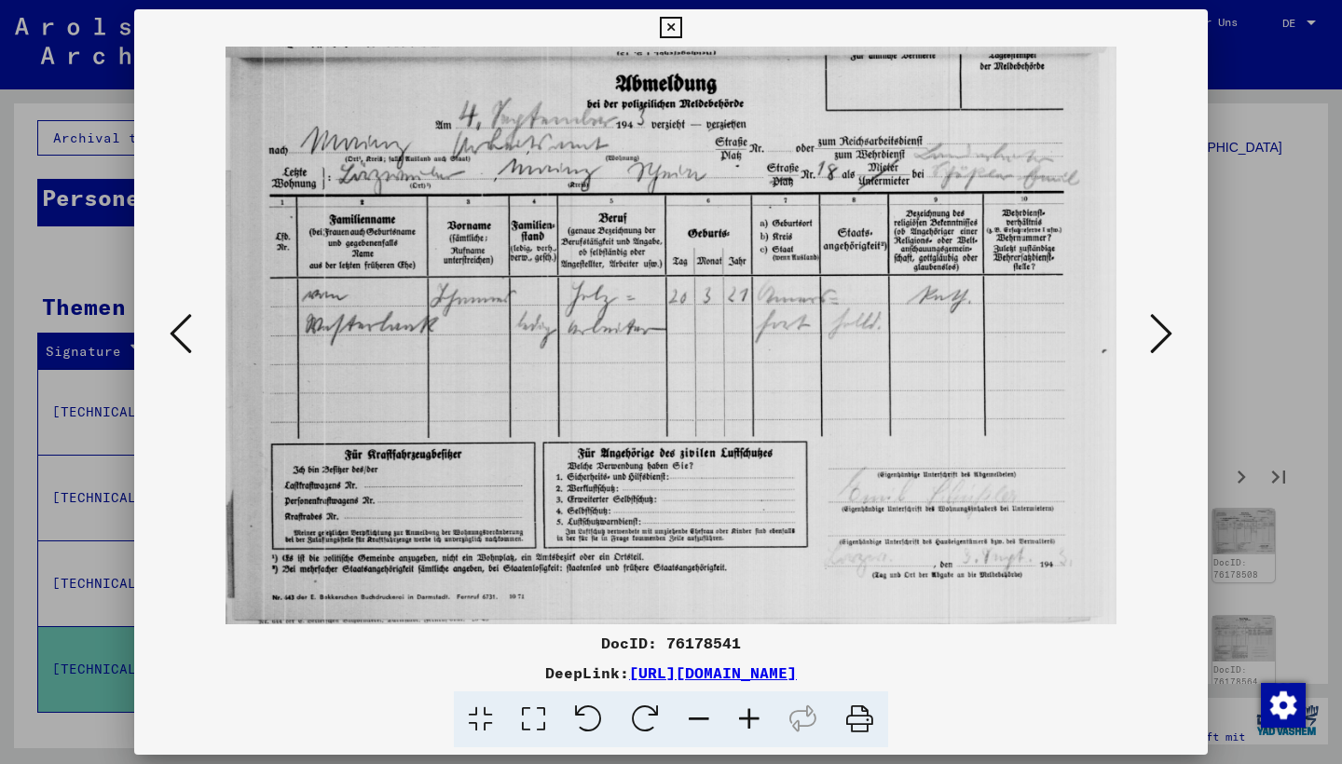
click at [1162, 340] on icon at bounding box center [1161, 333] width 22 height 45
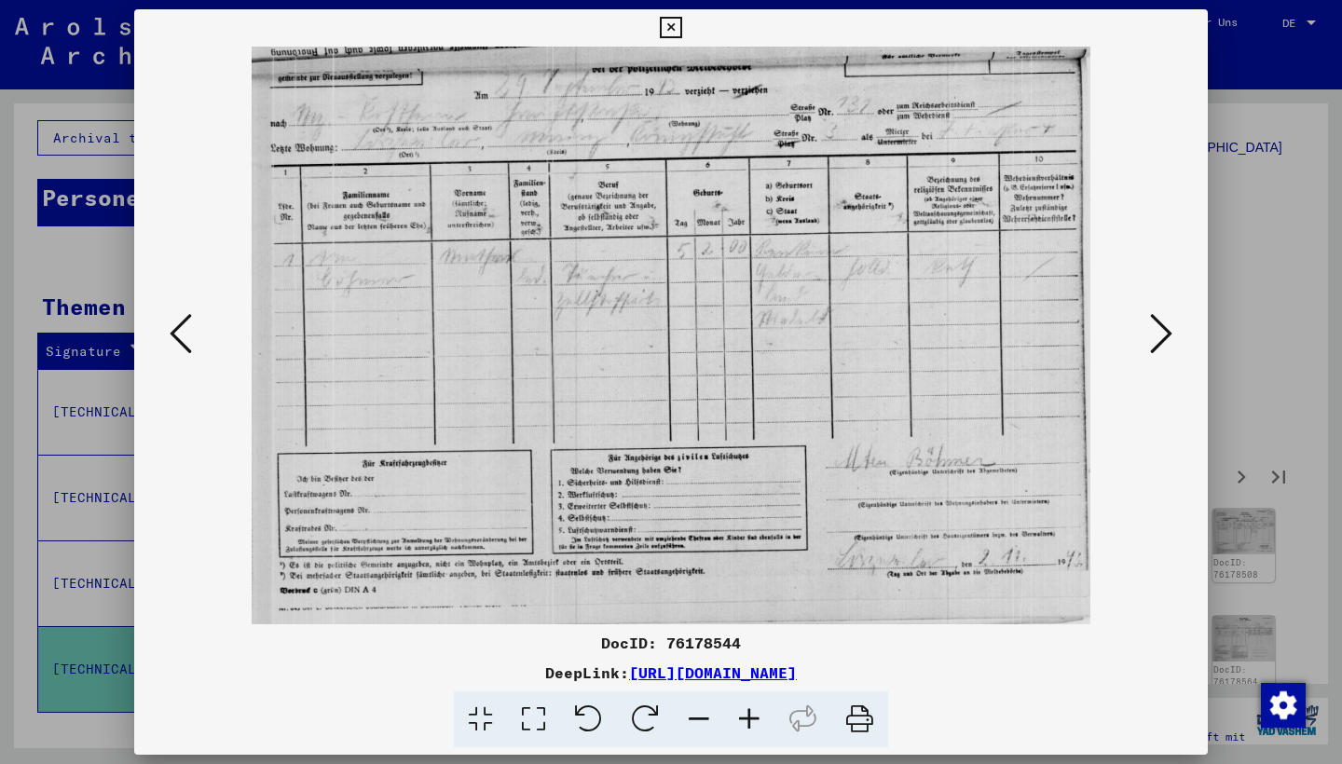
click at [1162, 340] on icon at bounding box center [1161, 333] width 22 height 45
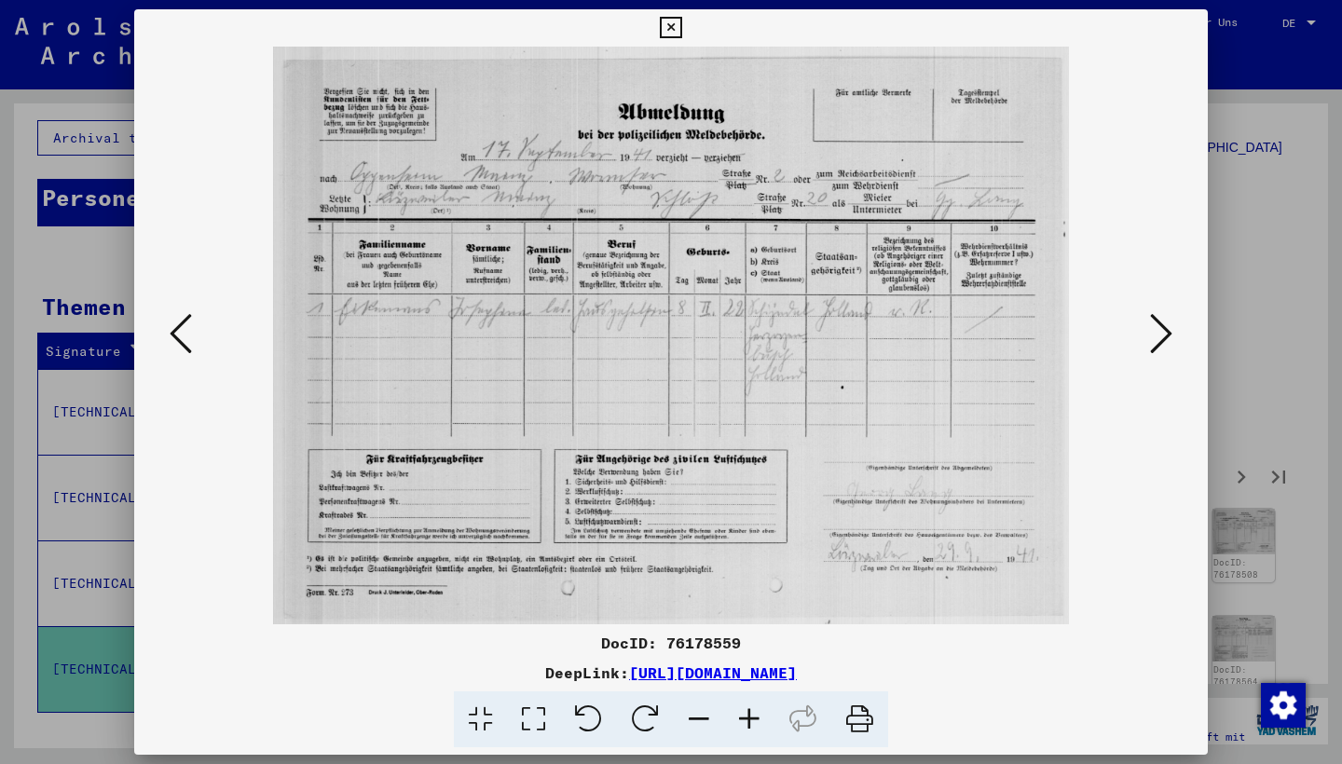
click at [1162, 340] on icon at bounding box center [1161, 333] width 22 height 45
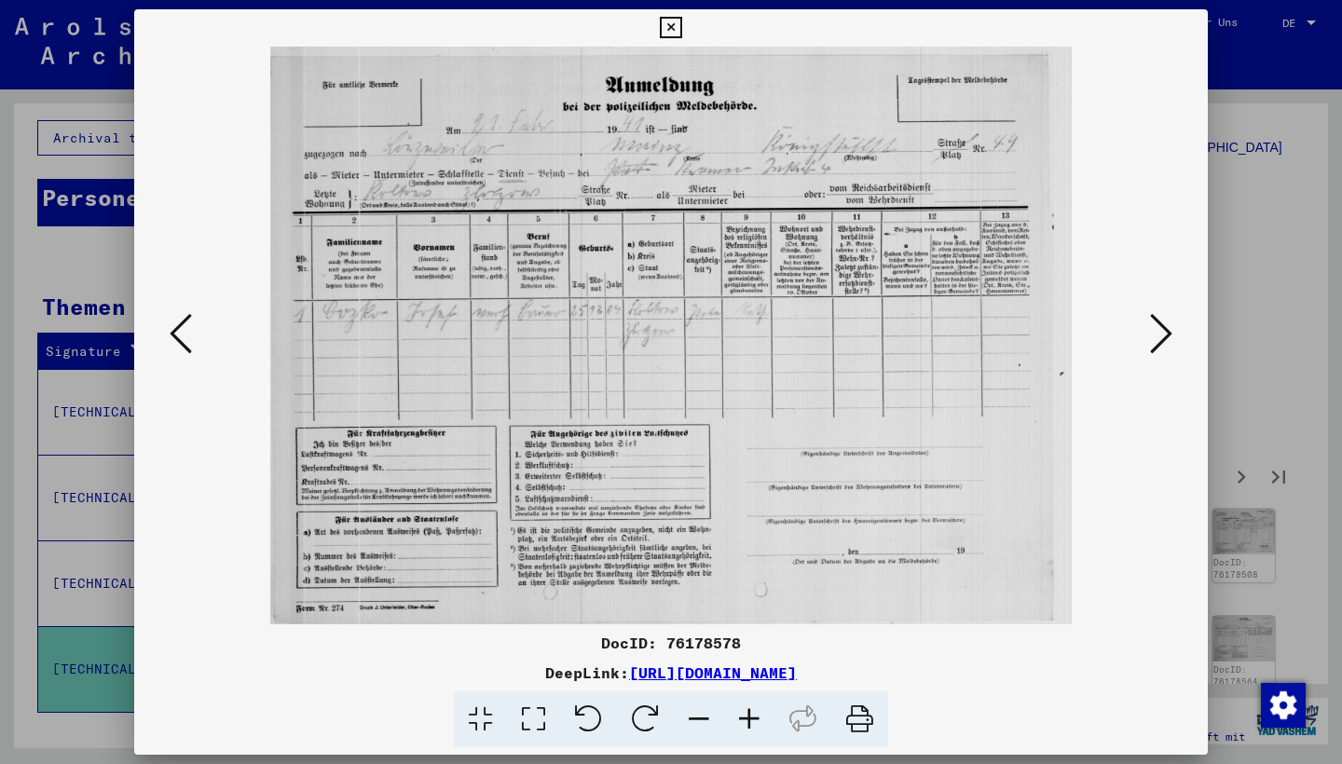
click at [1163, 342] on icon at bounding box center [1161, 333] width 22 height 45
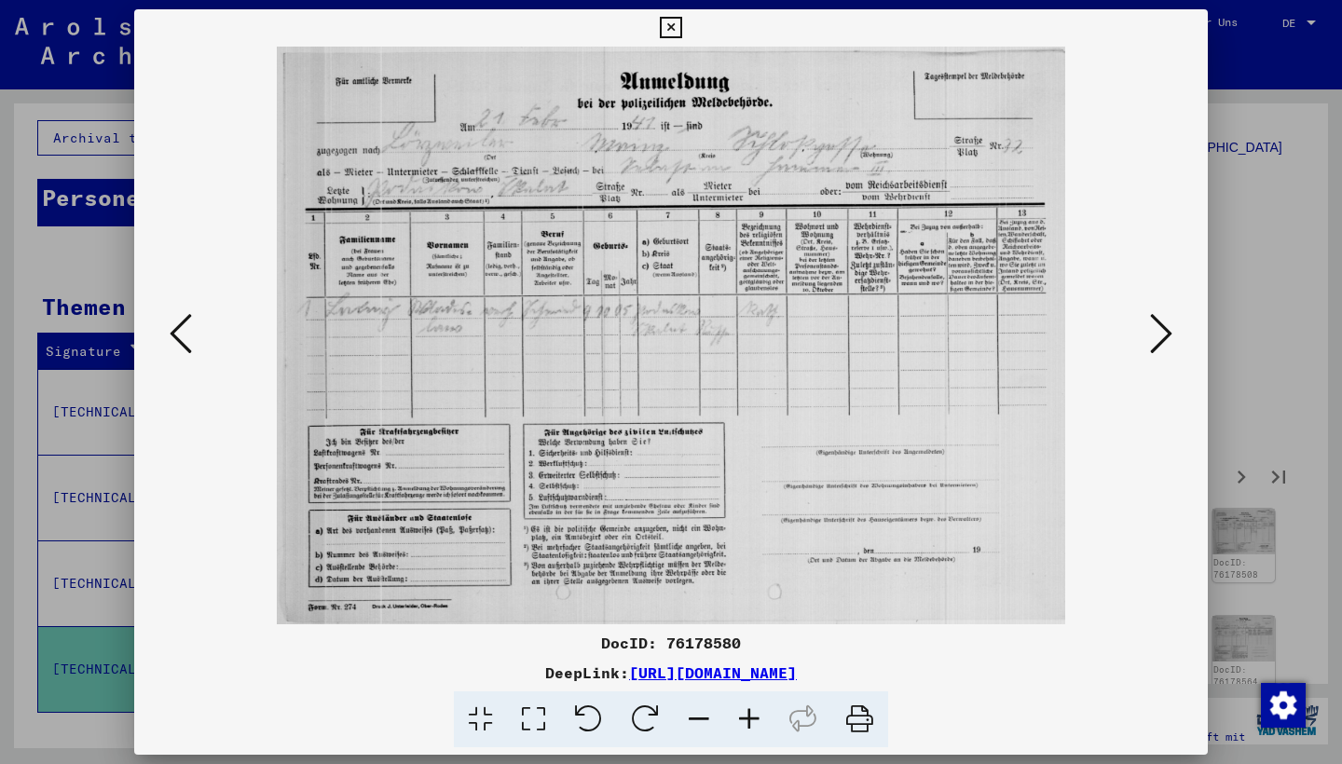
click at [1163, 342] on icon at bounding box center [1161, 333] width 22 height 45
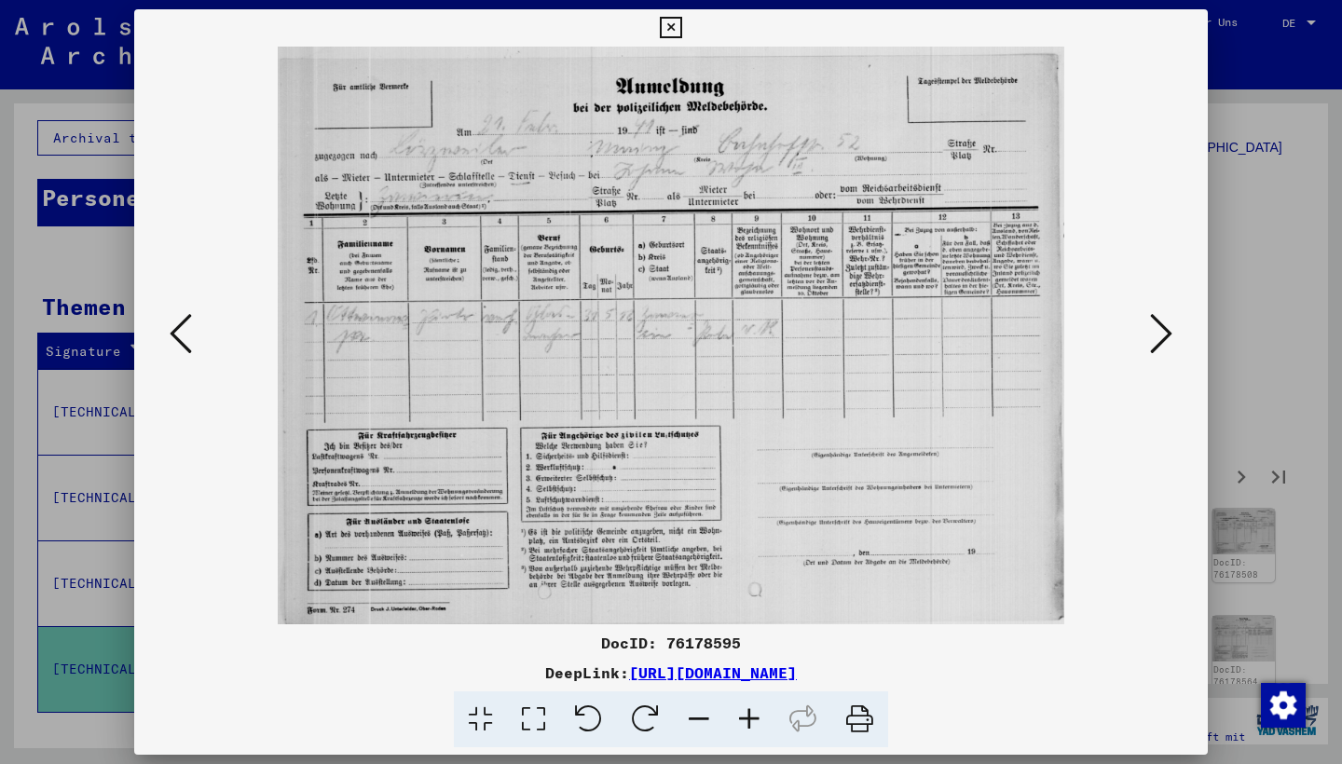
click at [1163, 342] on icon at bounding box center [1161, 333] width 22 height 45
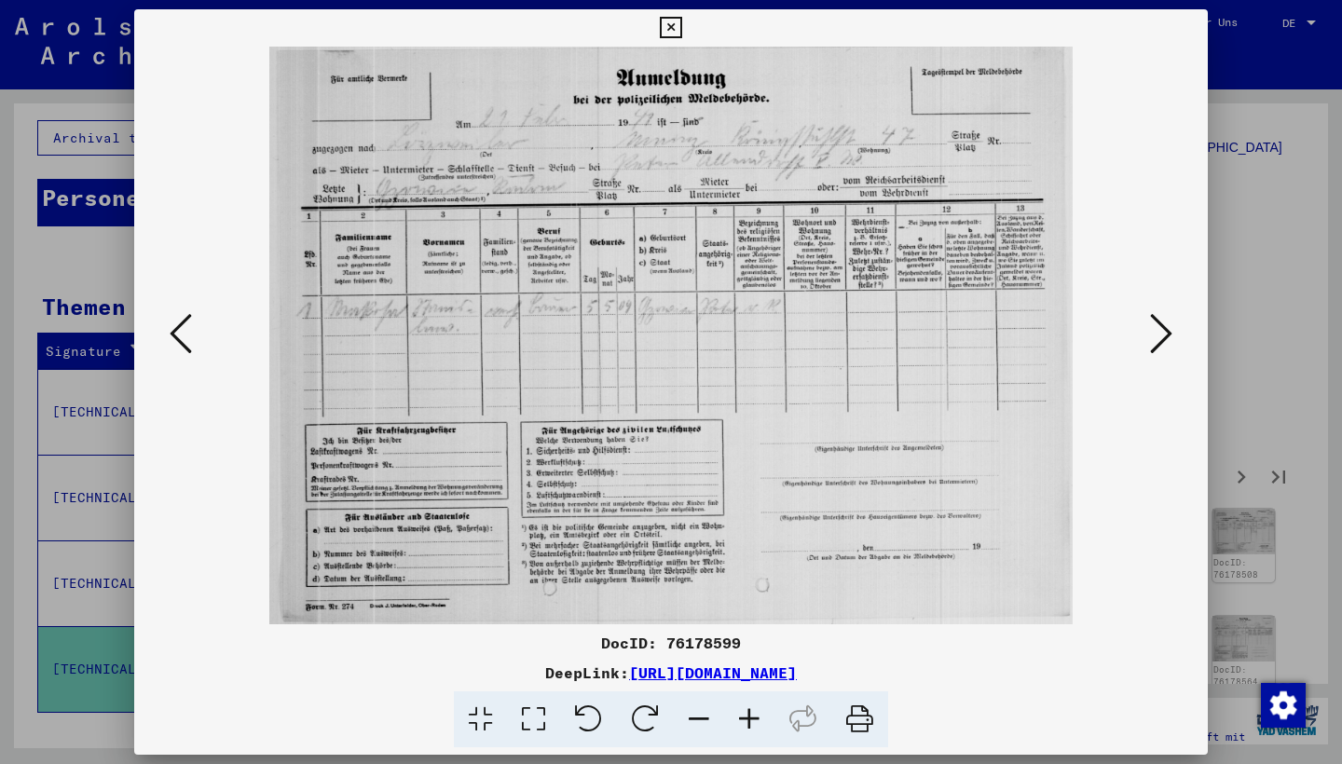
click at [1163, 342] on icon at bounding box center [1161, 333] width 22 height 45
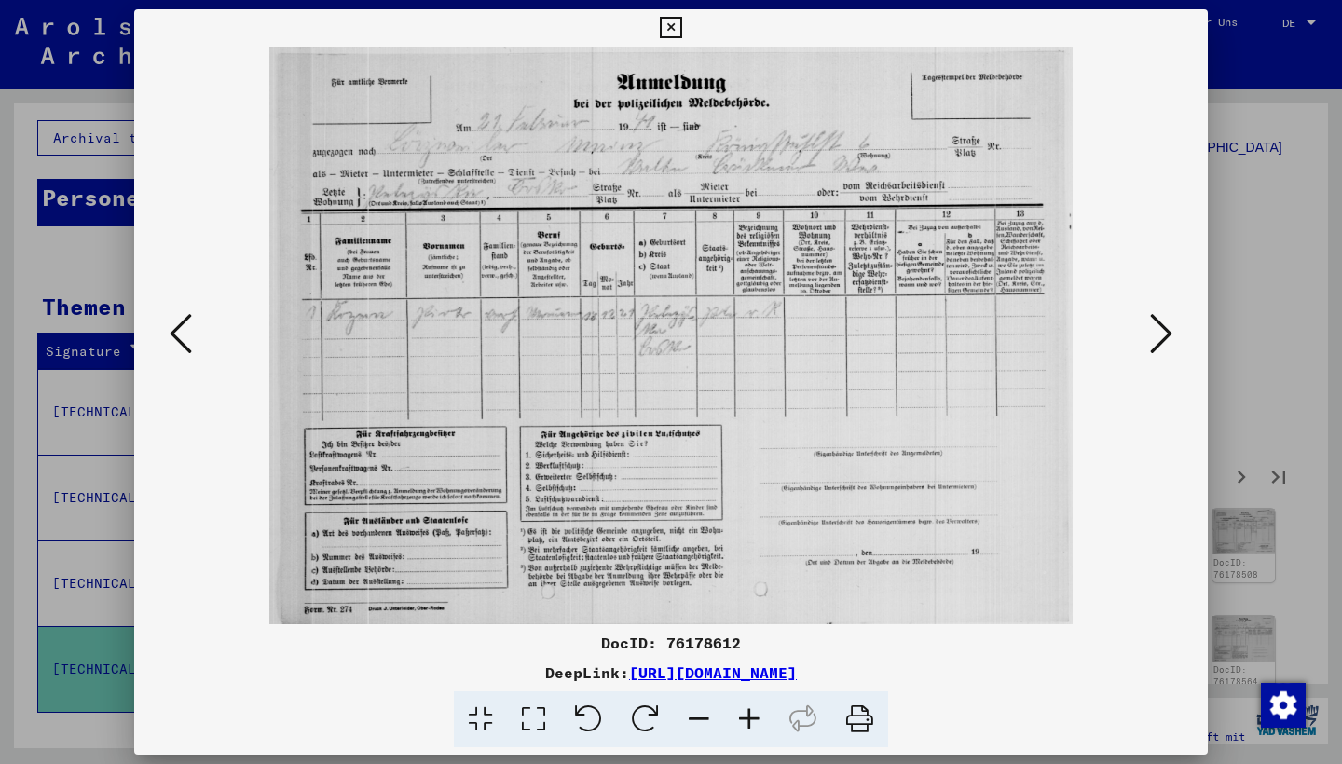
click at [1163, 342] on icon at bounding box center [1161, 333] width 22 height 45
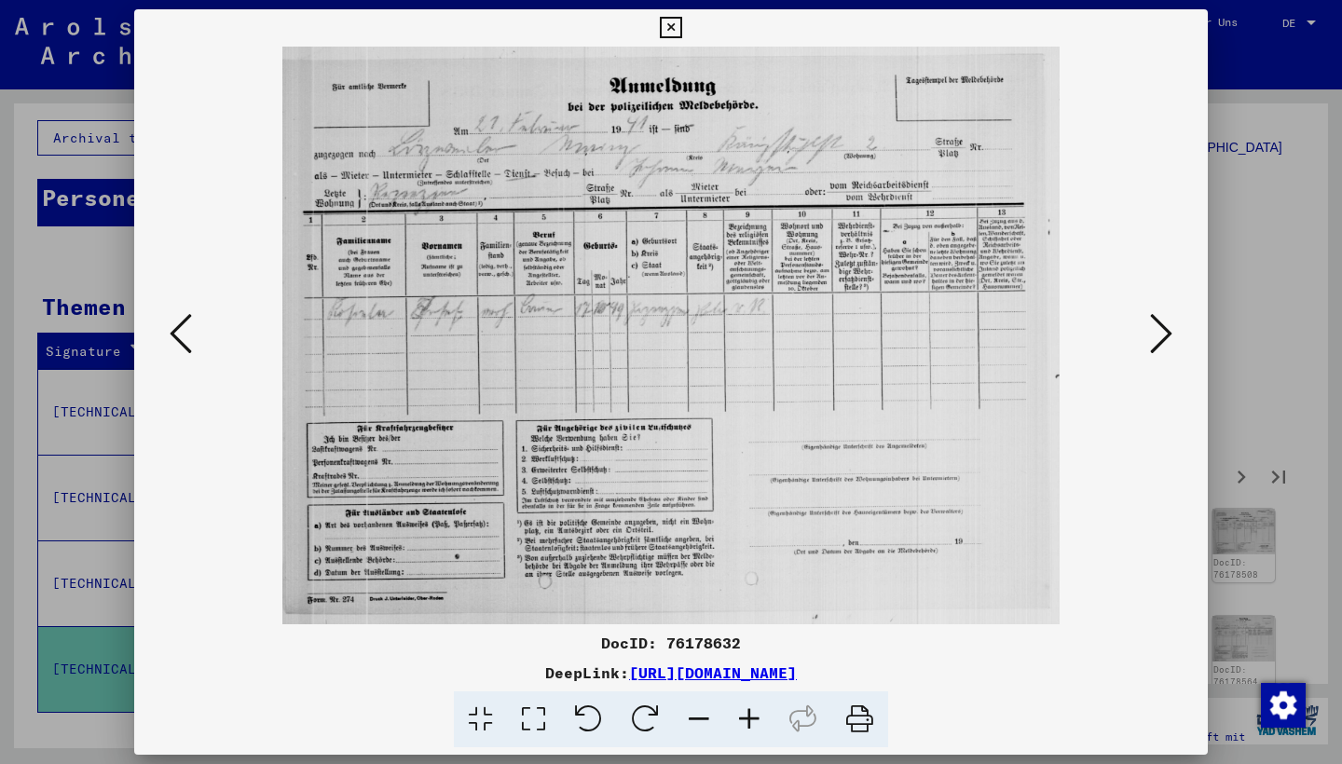
click at [1163, 342] on icon at bounding box center [1161, 333] width 22 height 45
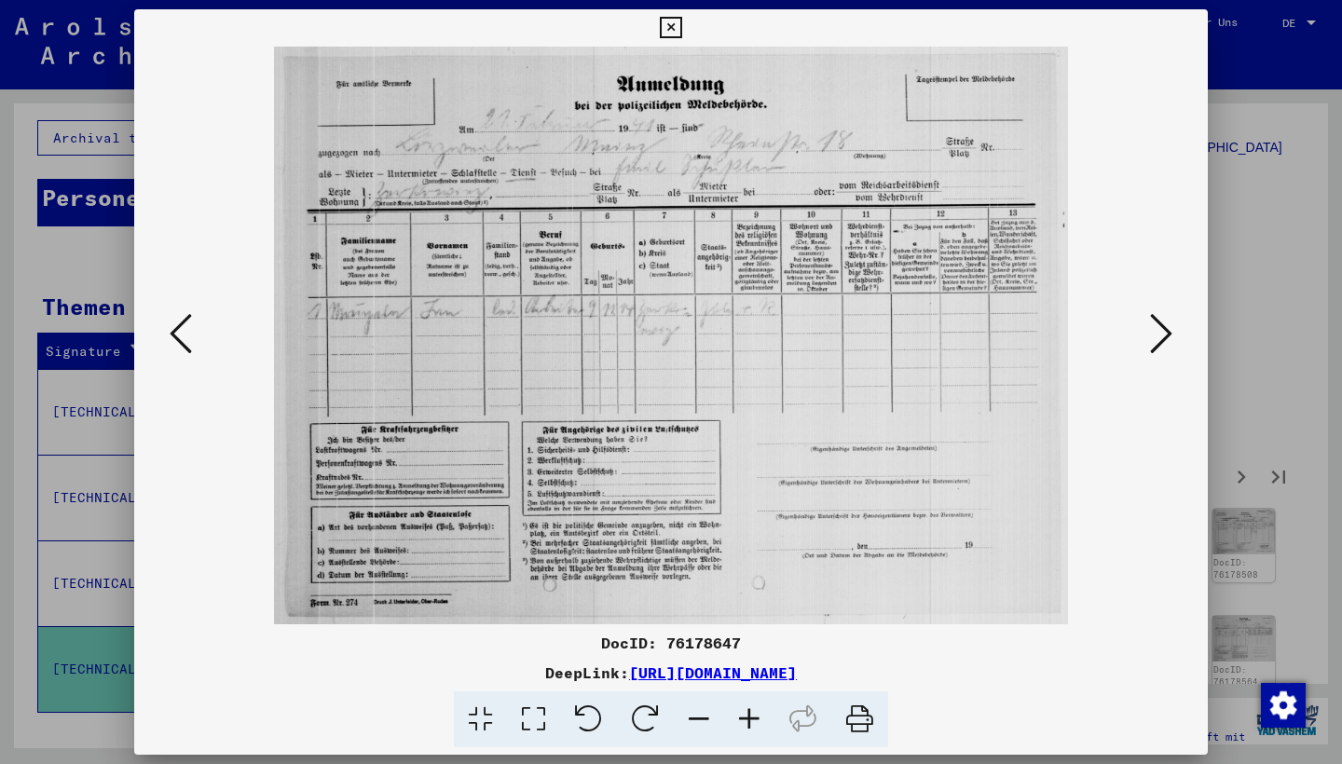
click at [1163, 342] on icon at bounding box center [1161, 333] width 22 height 45
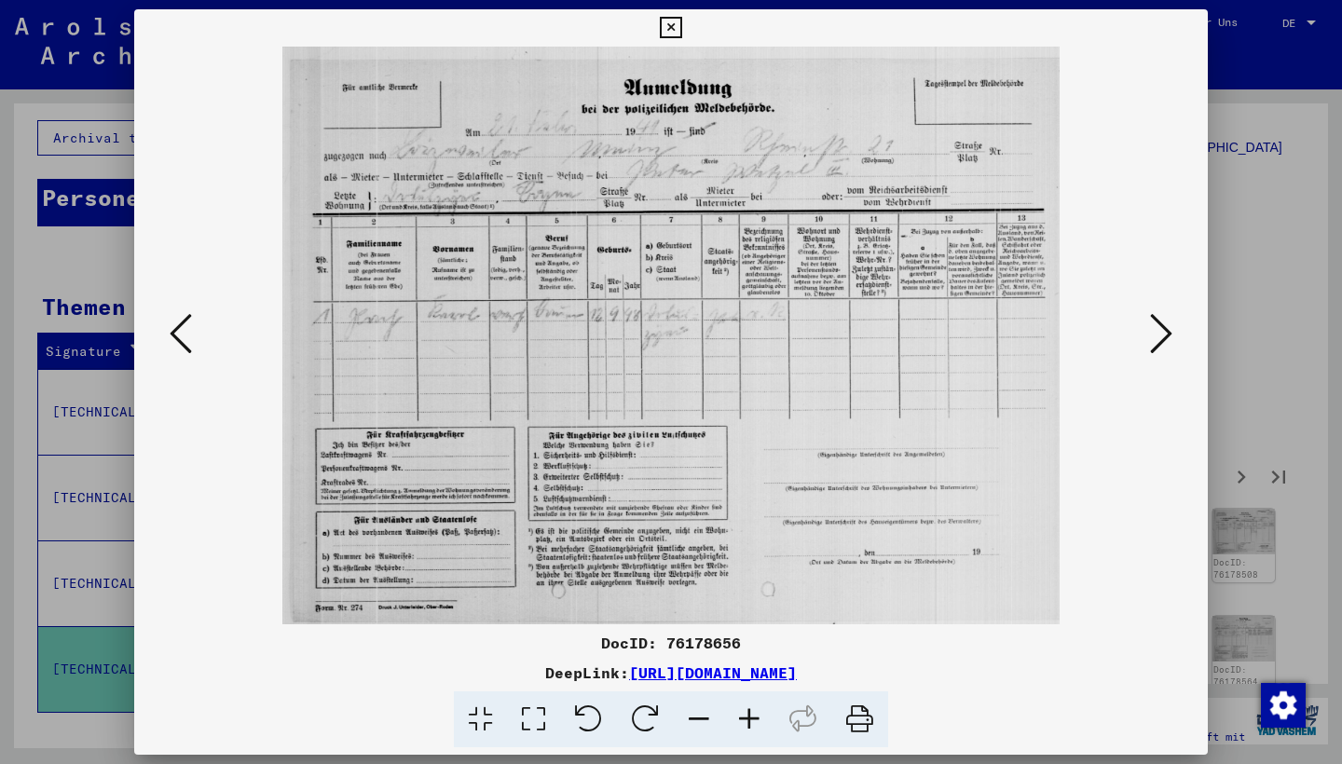
click at [1163, 342] on icon at bounding box center [1161, 333] width 22 height 45
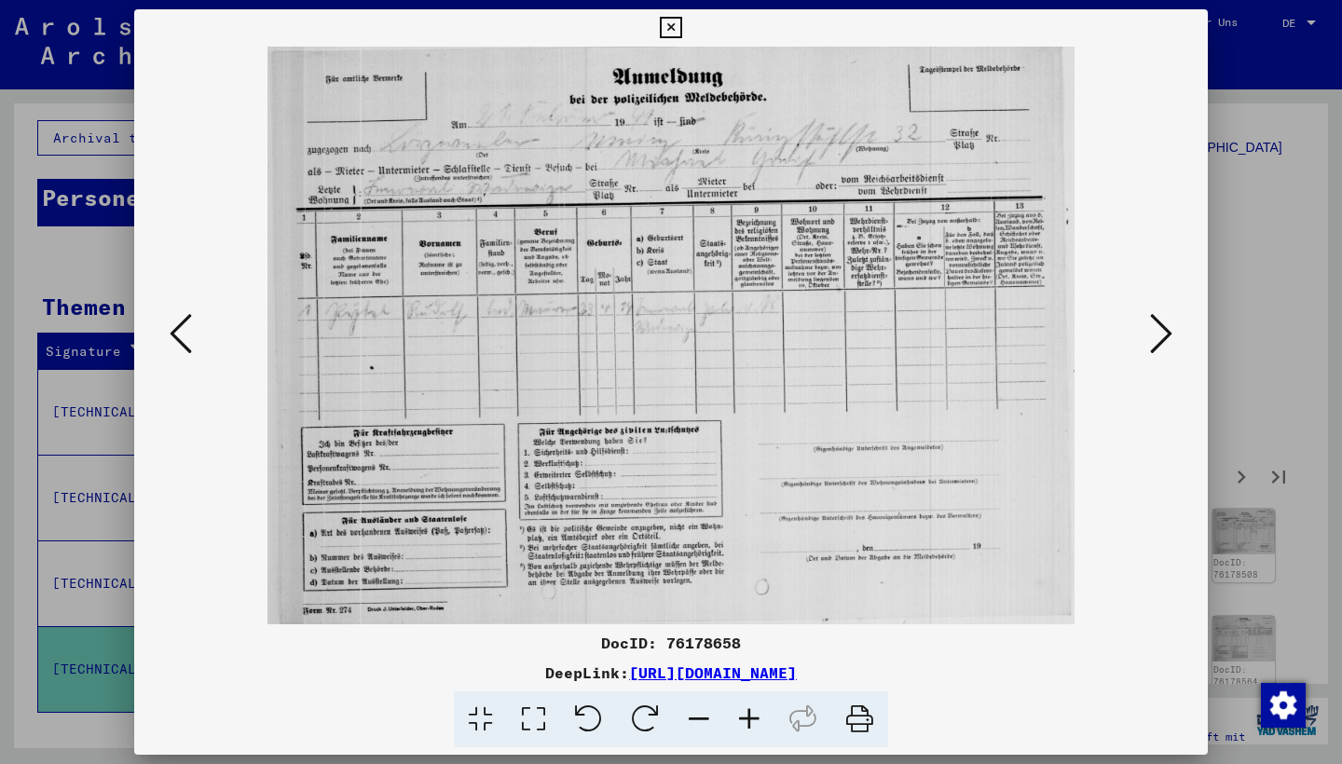
click at [681, 31] on icon at bounding box center [670, 28] width 21 height 22
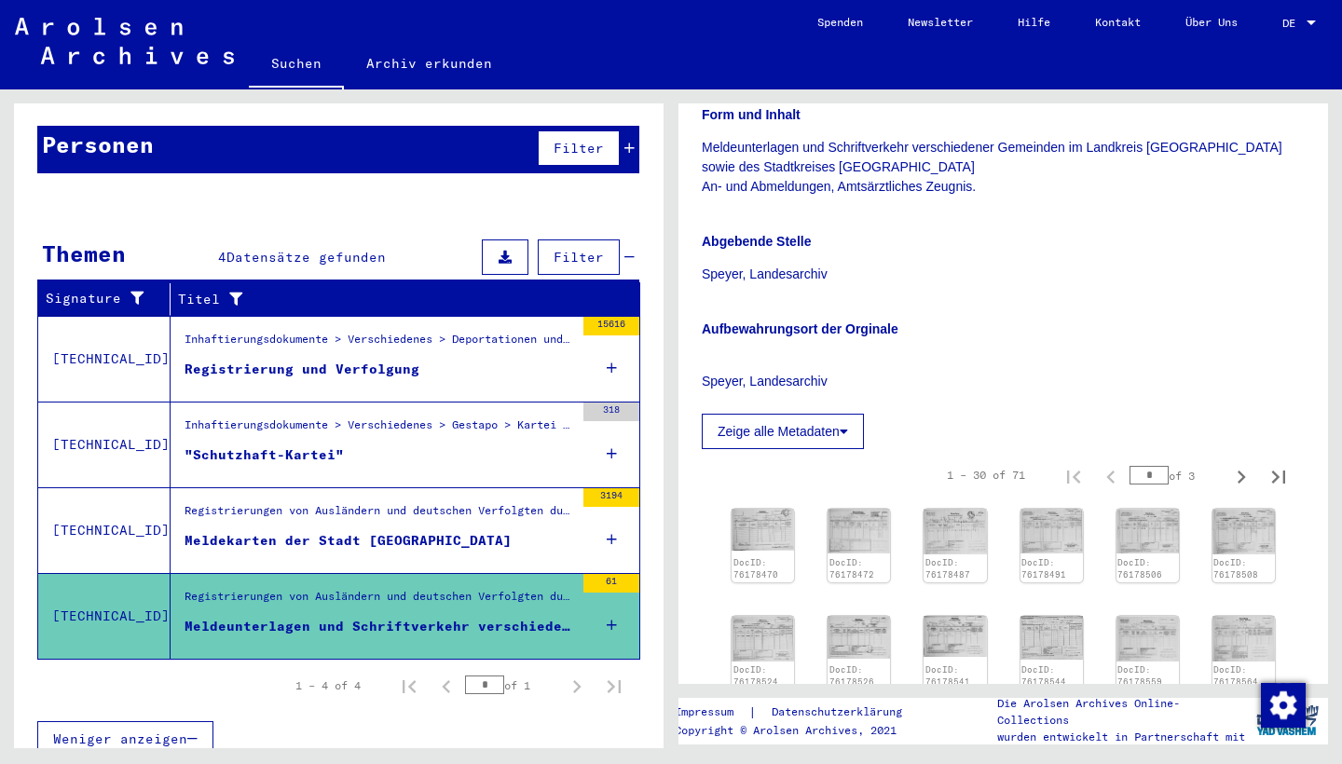
scroll to position [170, 0]
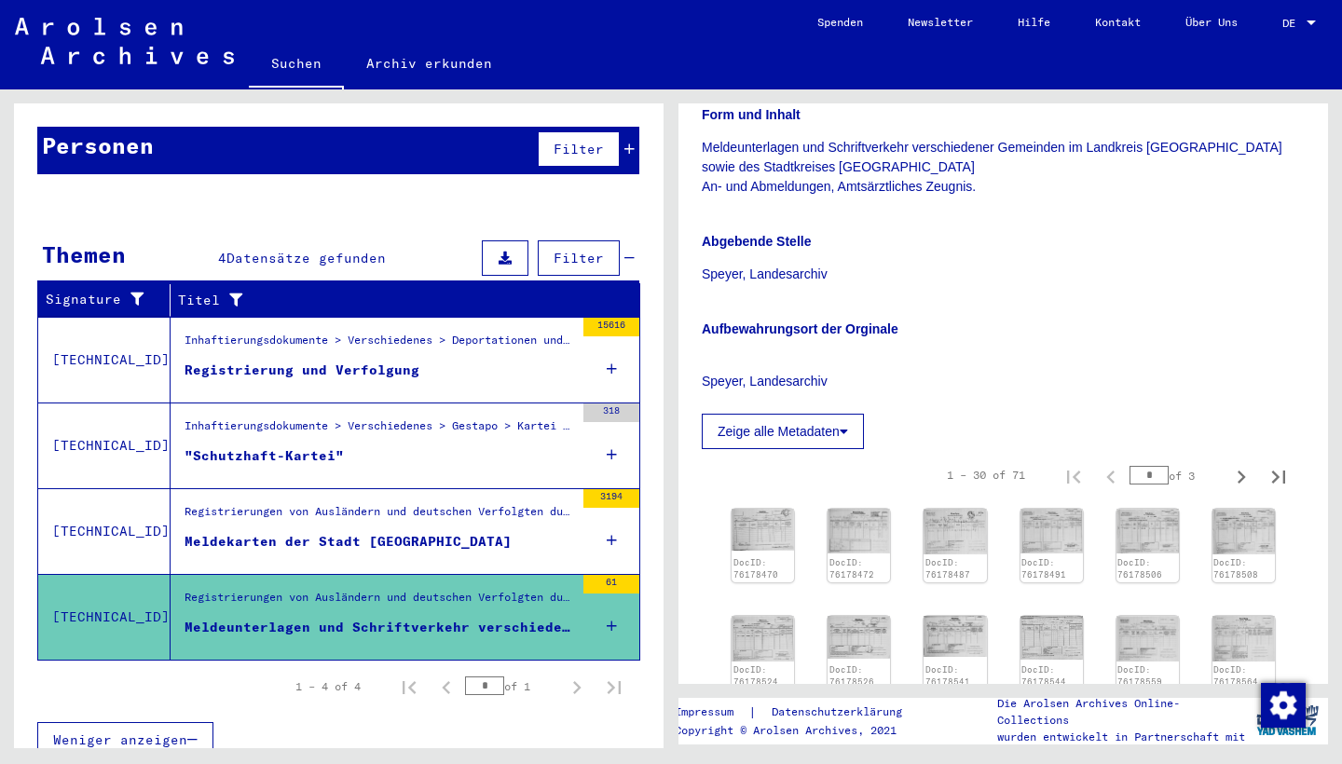
click at [582, 675] on icon "Next page" at bounding box center [577, 688] width 26 height 26
click at [580, 681] on icon "Next page" at bounding box center [577, 687] width 8 height 13
click at [569, 675] on icon "Next page" at bounding box center [577, 688] width 26 height 26
